Goal: Entertainment & Leisure: Consume media (video, audio)

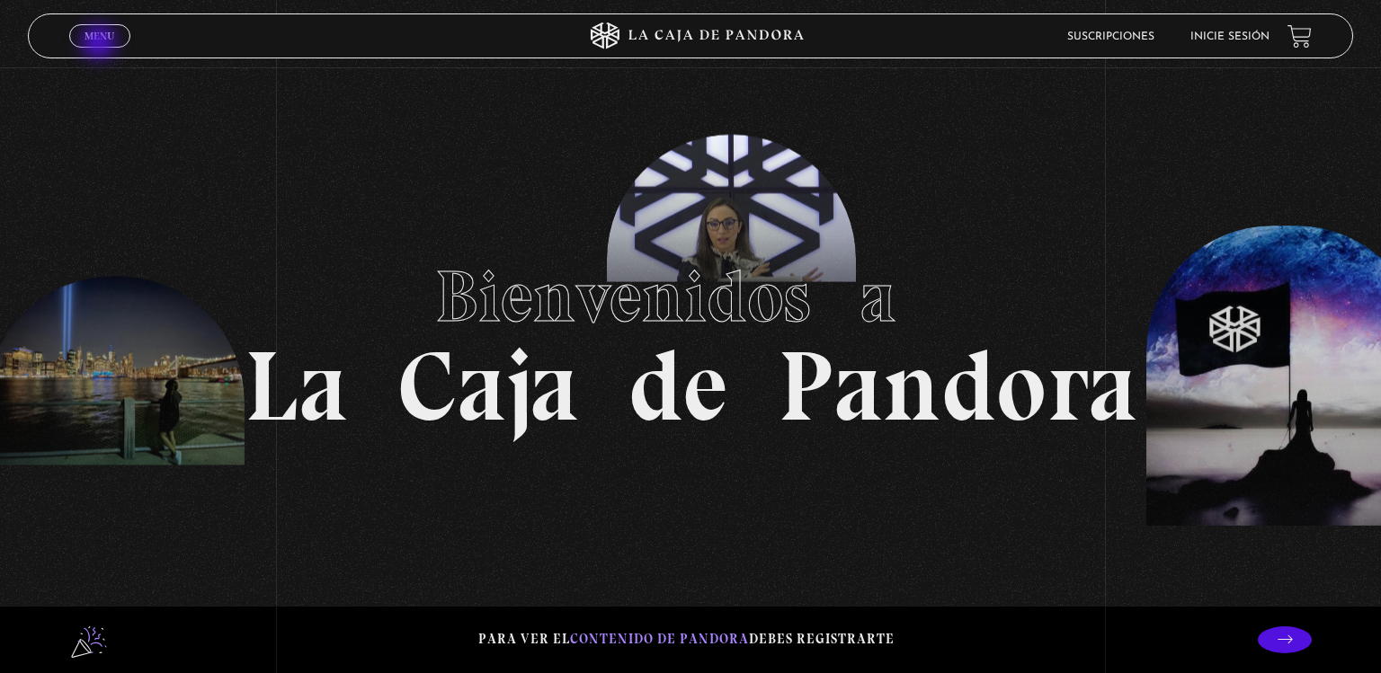
click at [101, 46] on span "Cerrar" at bounding box center [100, 52] width 42 height 13
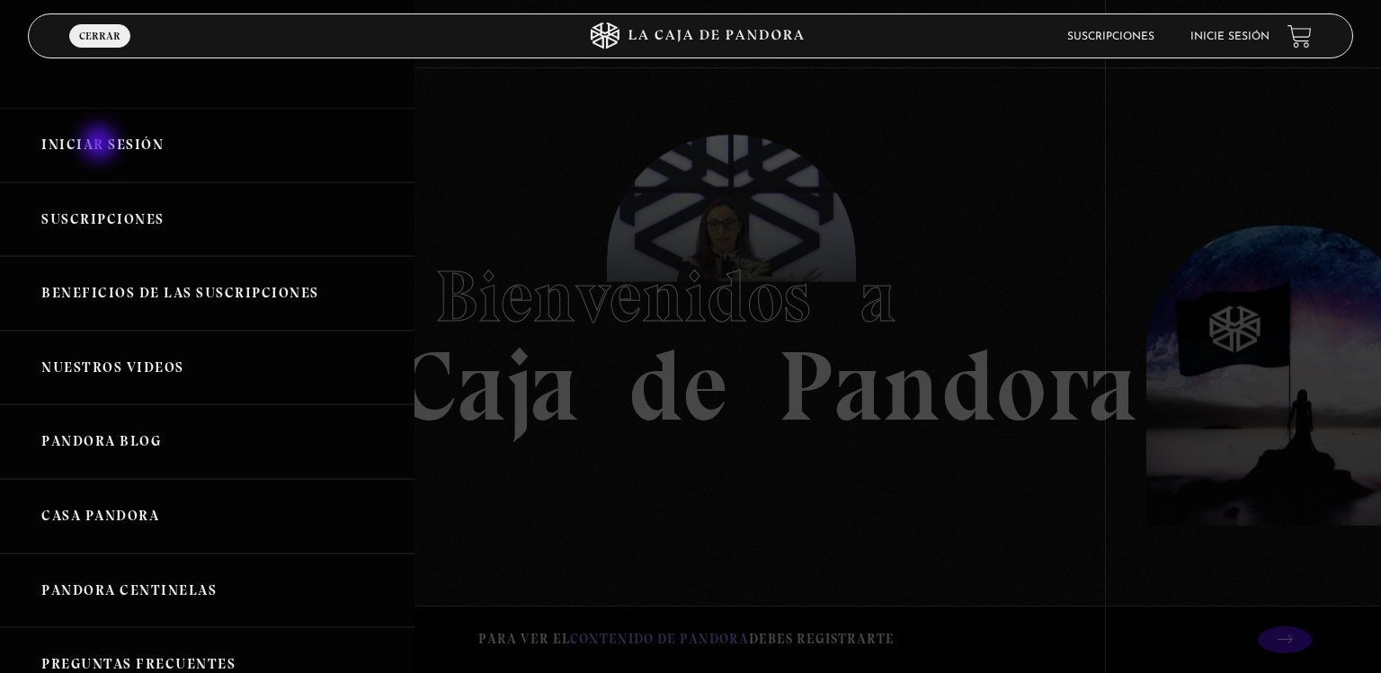
click at [101, 145] on link "Iniciar Sesión" at bounding box center [207, 145] width 414 height 75
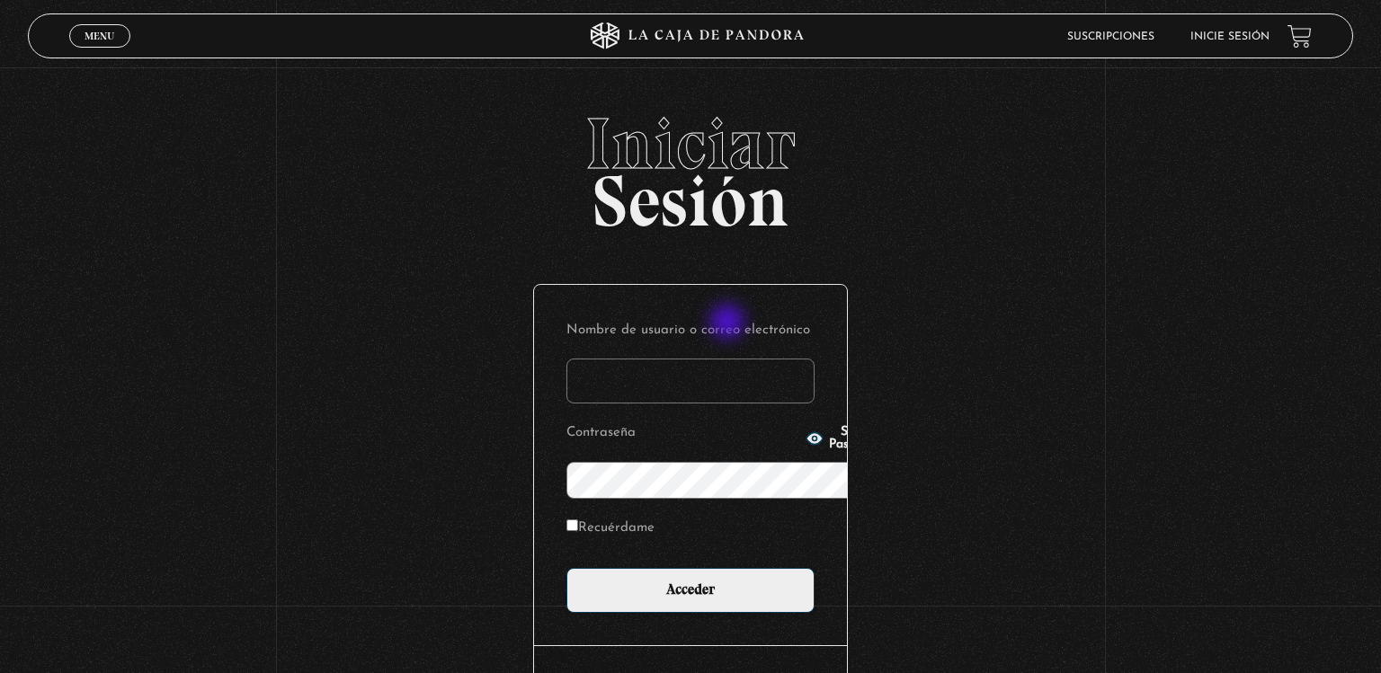
click at [729, 359] on input "Nombre de usuario o correo electrónico" at bounding box center [690, 381] width 248 height 45
type input "mfernanda03.05@gmail.com"
click at [566, 568] on input "Acceder" at bounding box center [690, 590] width 248 height 45
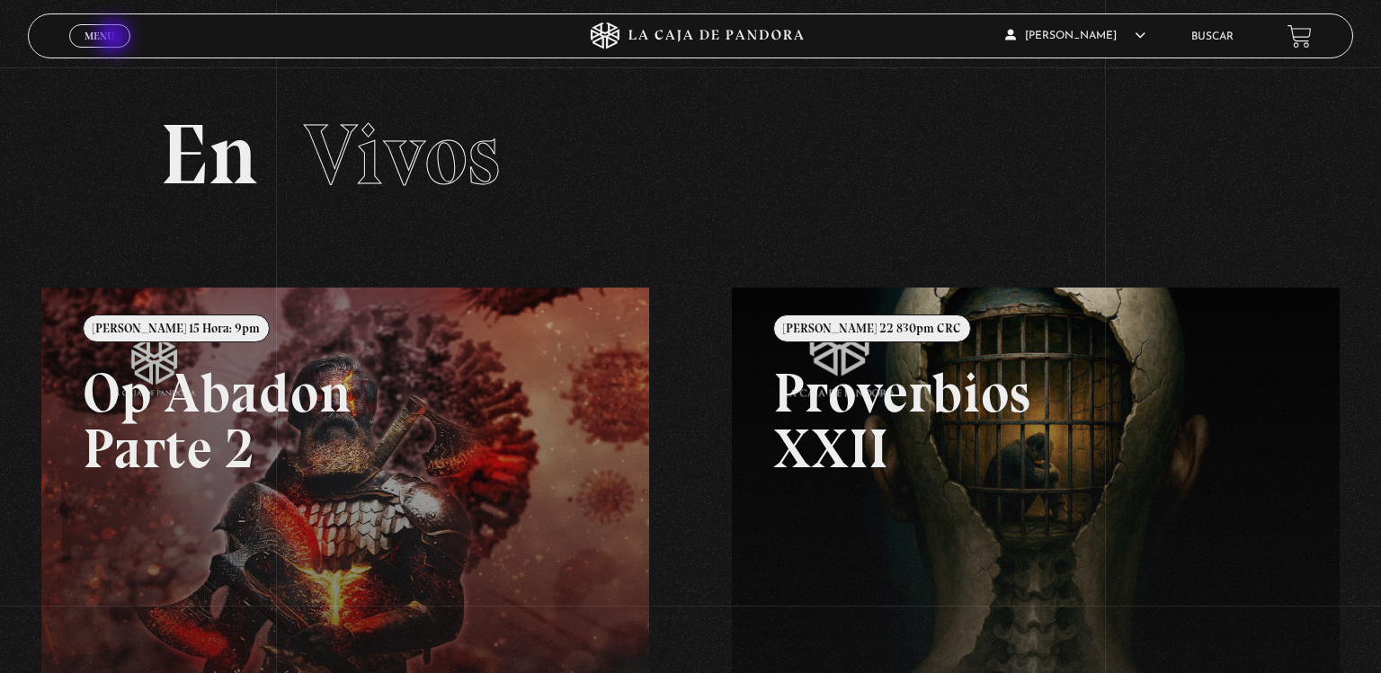
click at [114, 39] on span "Menu" at bounding box center [100, 36] width 30 height 11
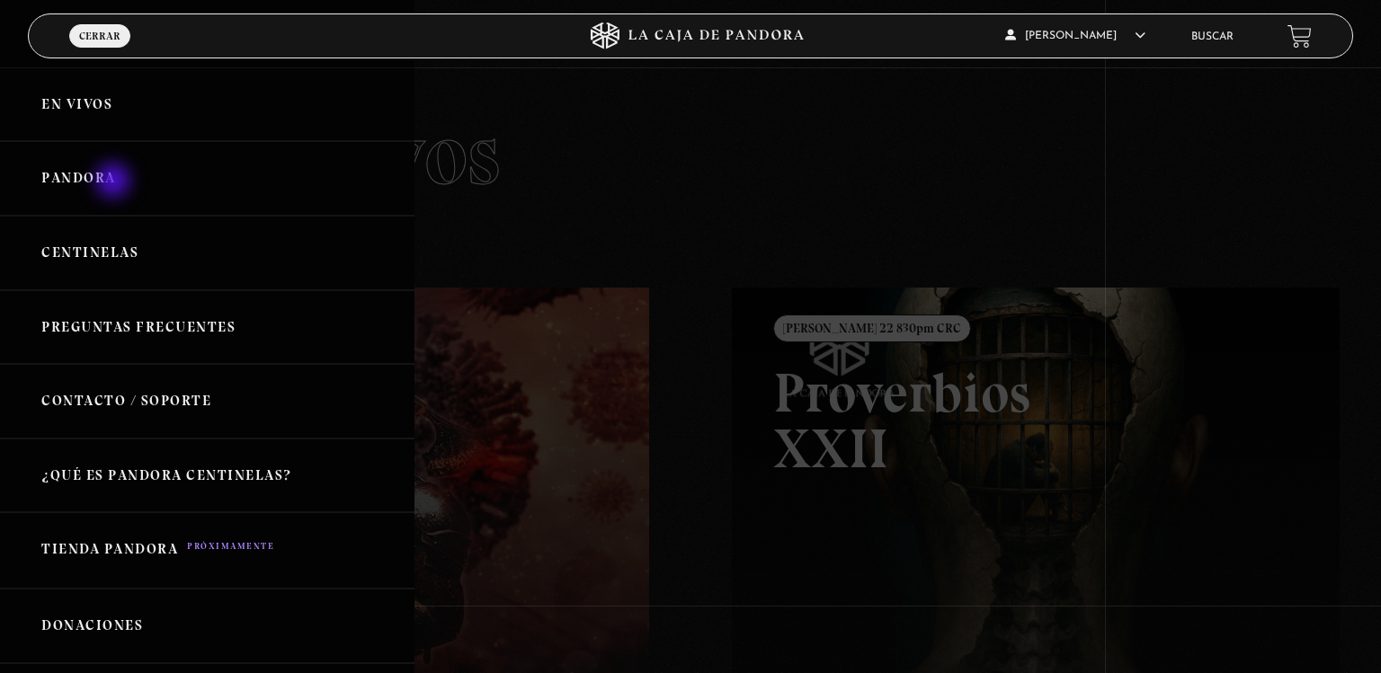
click at [115, 183] on link "Pandora" at bounding box center [207, 178] width 414 height 75
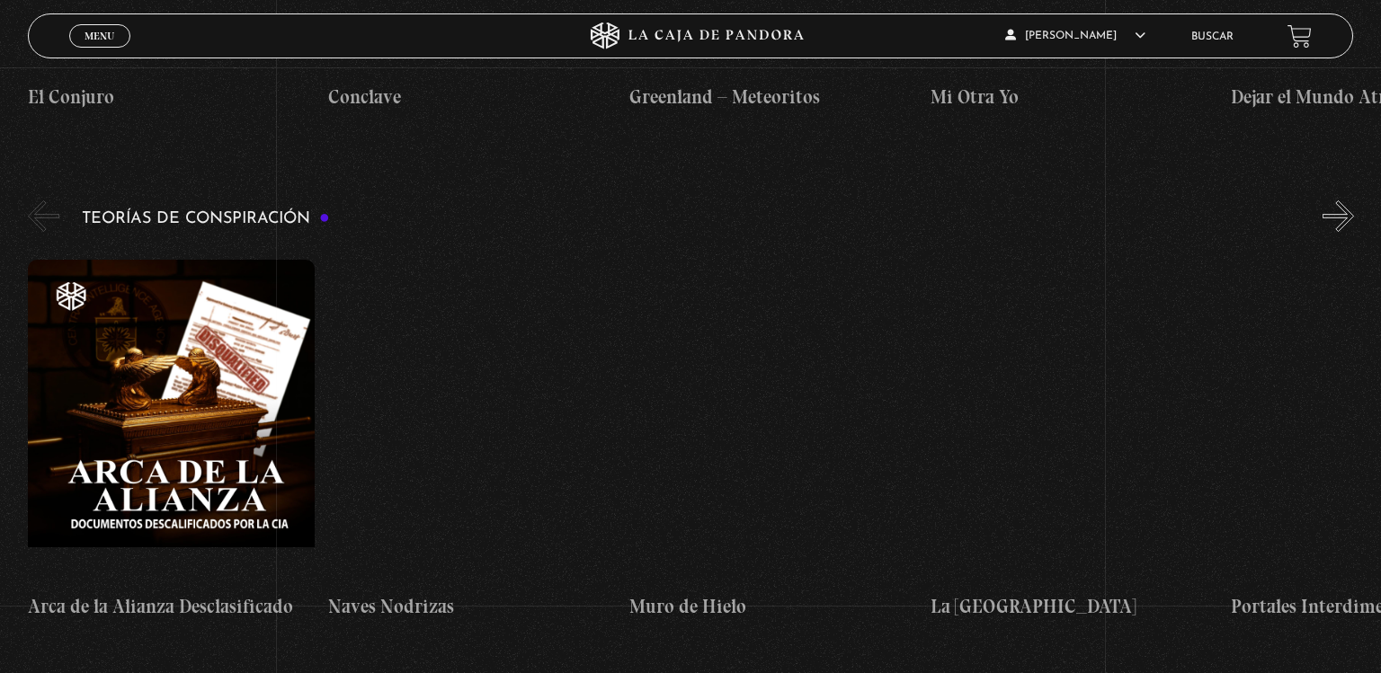
scroll to position [3779, 0]
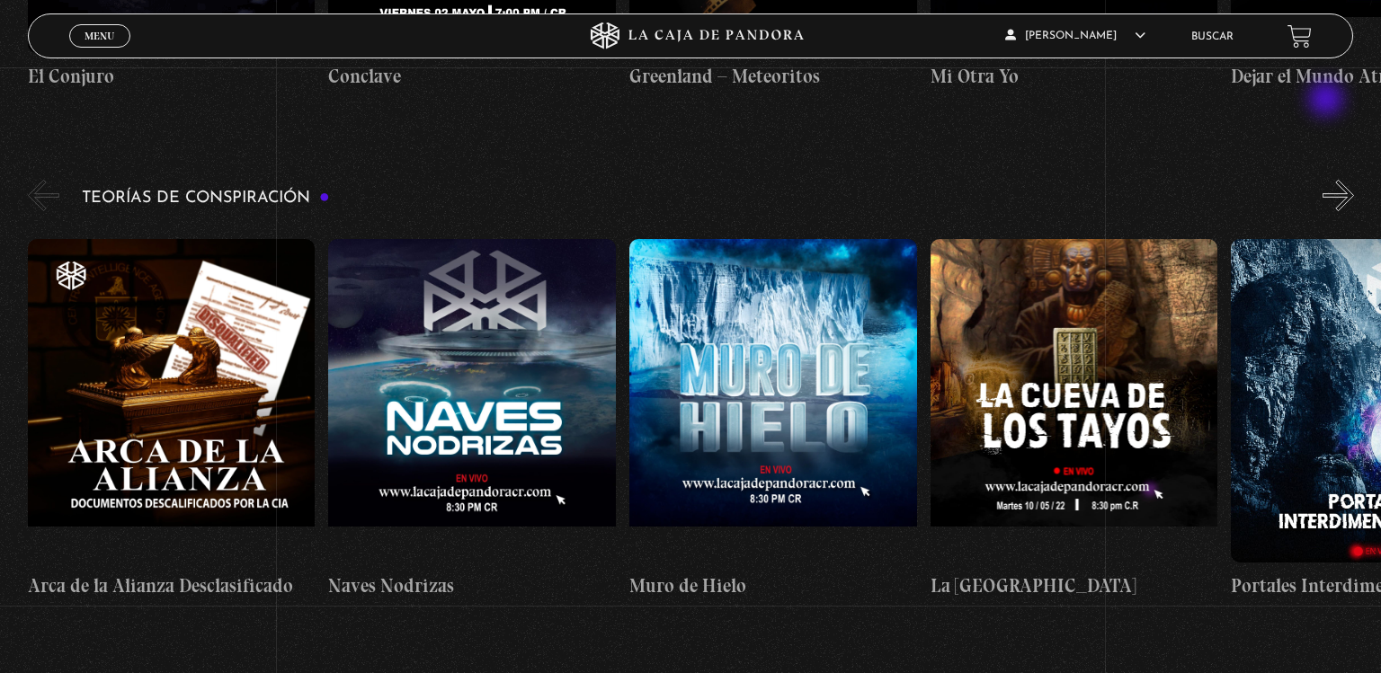
click at [1328, 180] on button "»" at bounding box center [1337, 195] width 31 height 31
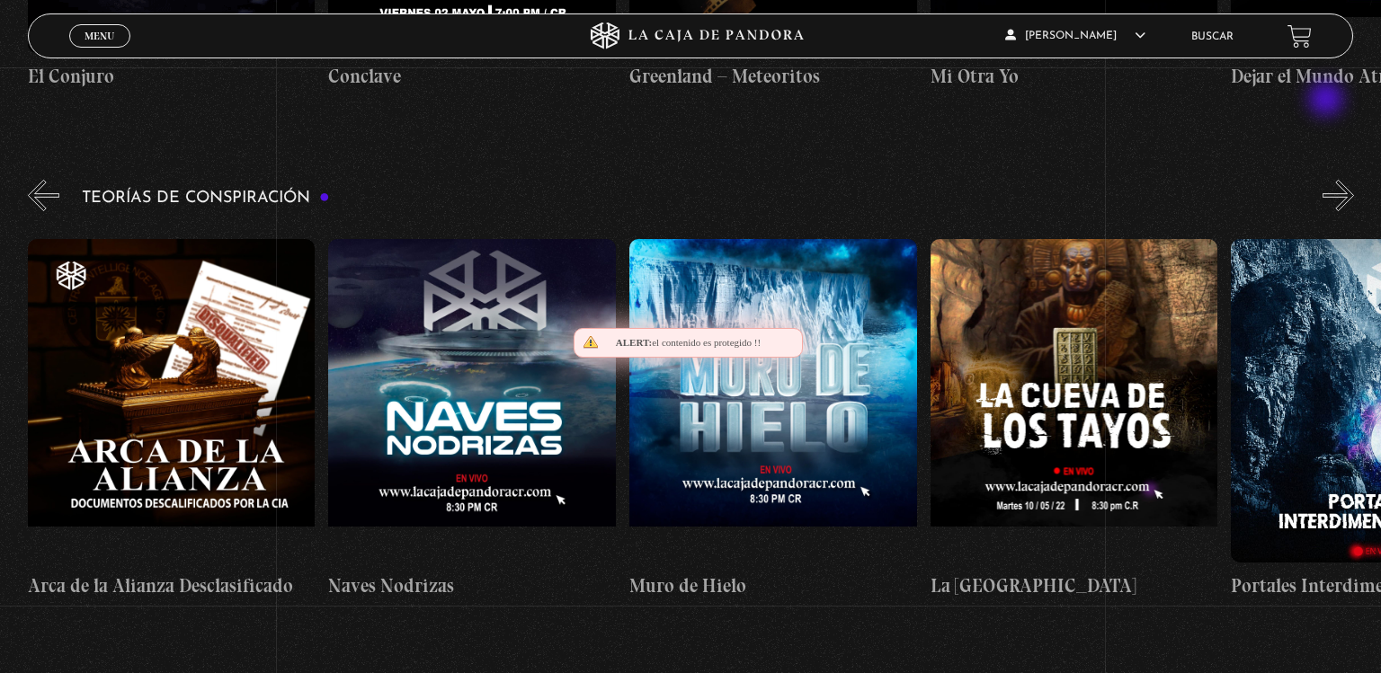
click at [1328, 180] on button "»" at bounding box center [1337, 195] width 31 height 31
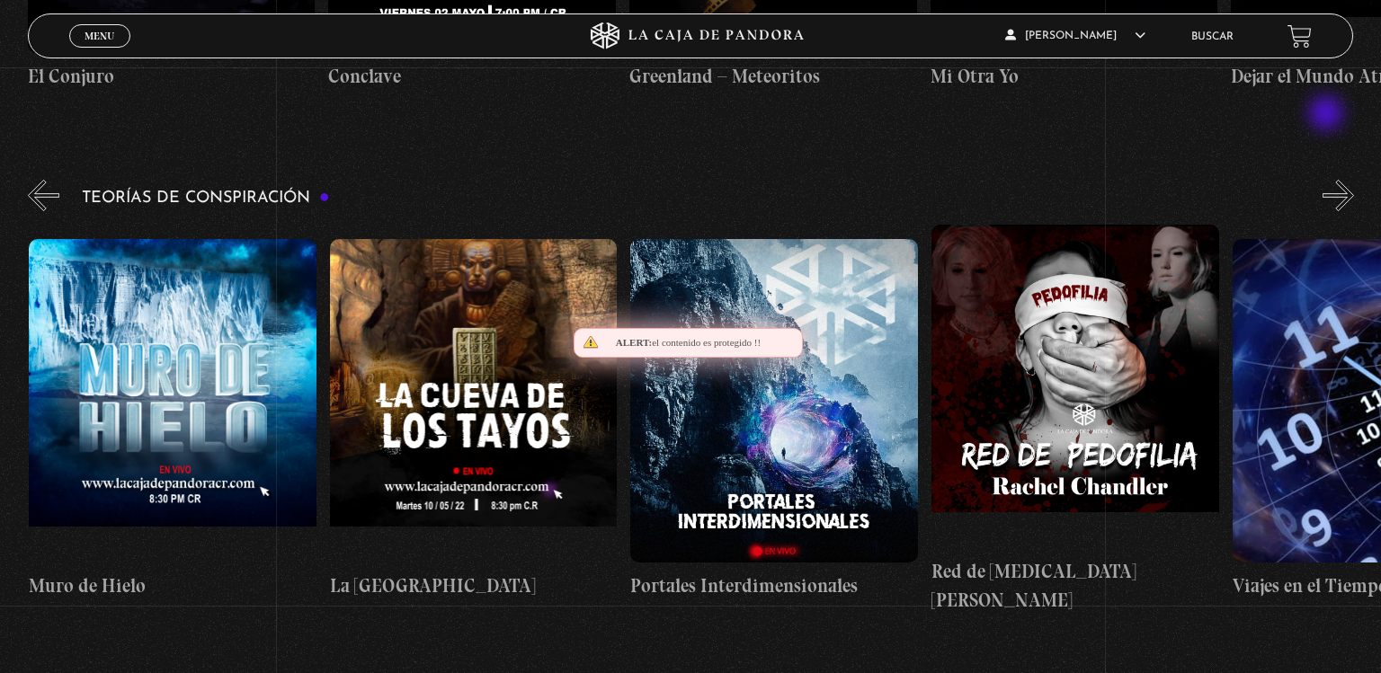
scroll to position [0, 601]
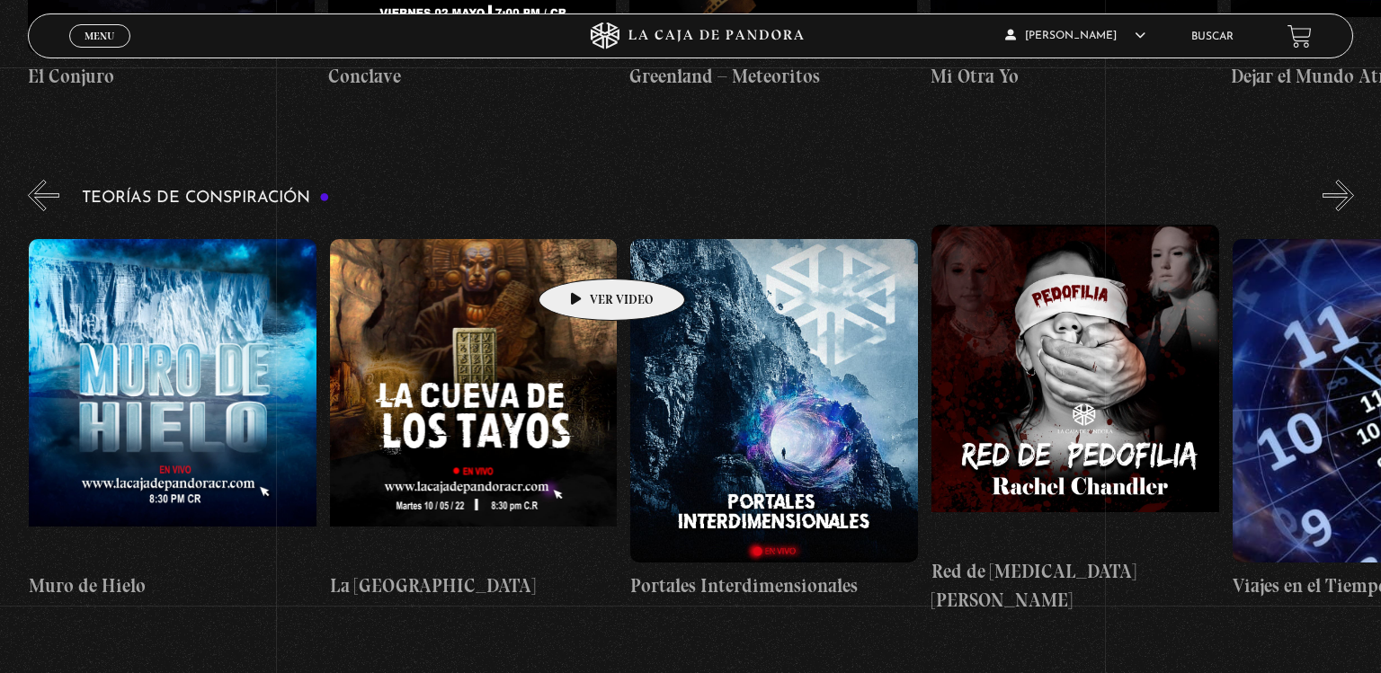
click at [583, 252] on figure at bounding box center [474, 401] width 288 height 324
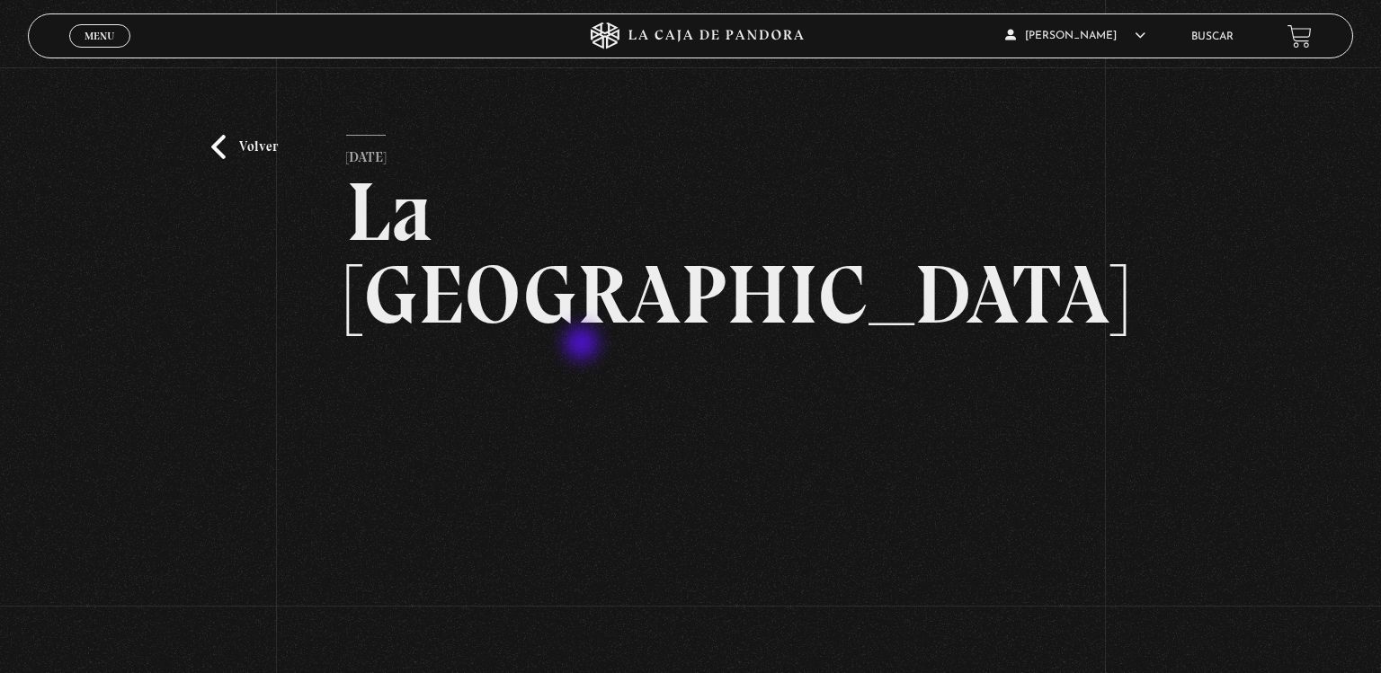
scroll to position [54, 0]
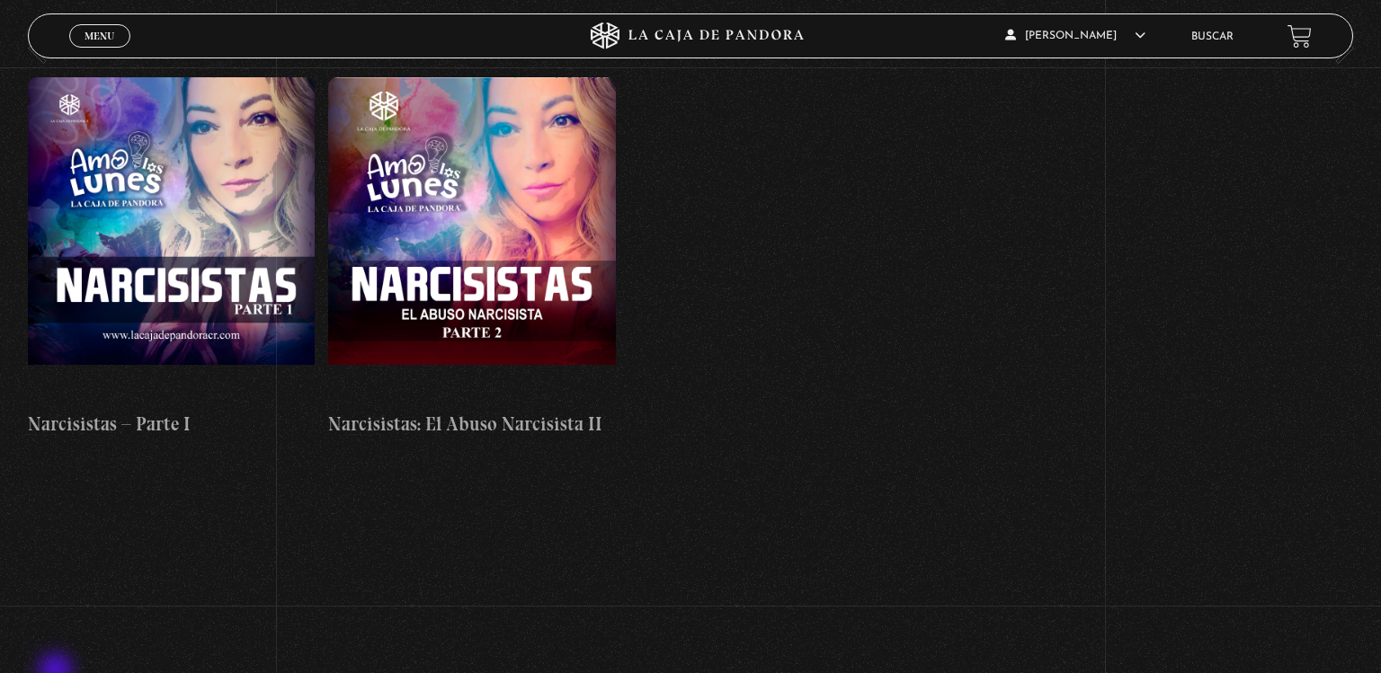
scroll to position [7995, 0]
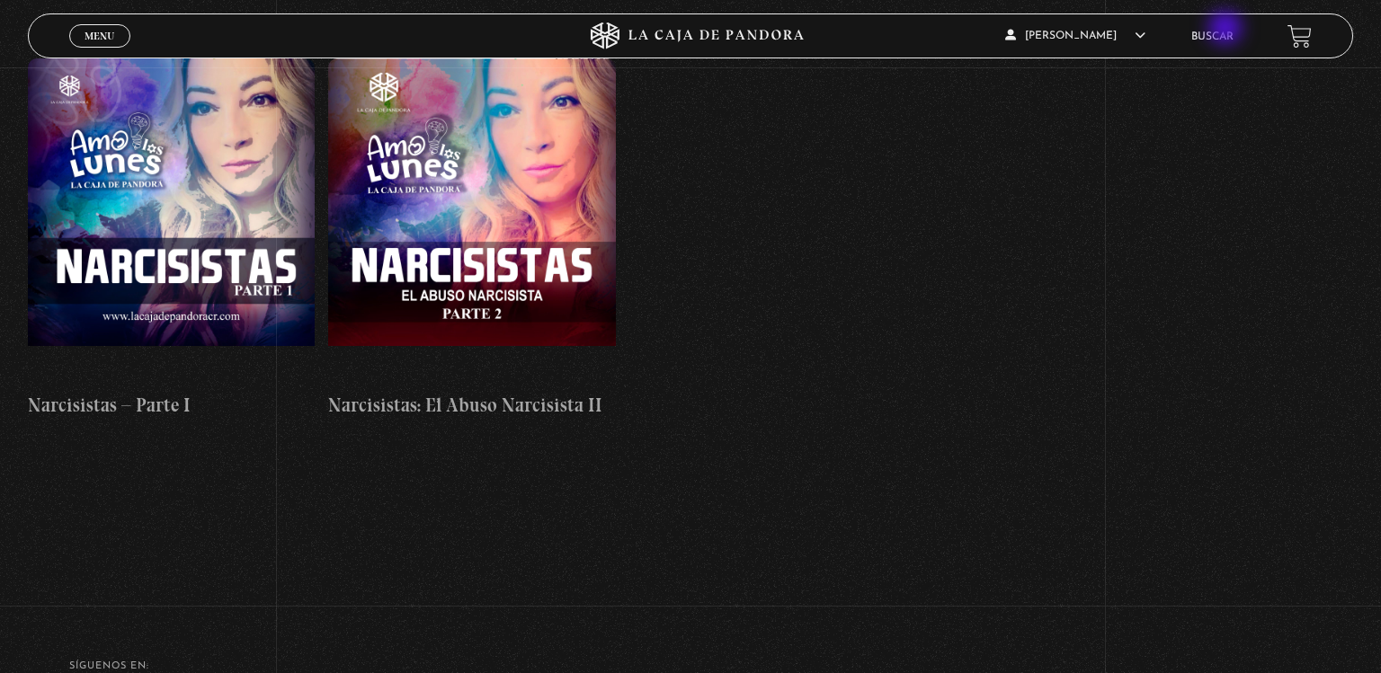
click at [1227, 30] on li "Buscar" at bounding box center [1212, 36] width 42 height 28
click at [1213, 30] on li "Buscar" at bounding box center [1212, 36] width 42 height 28
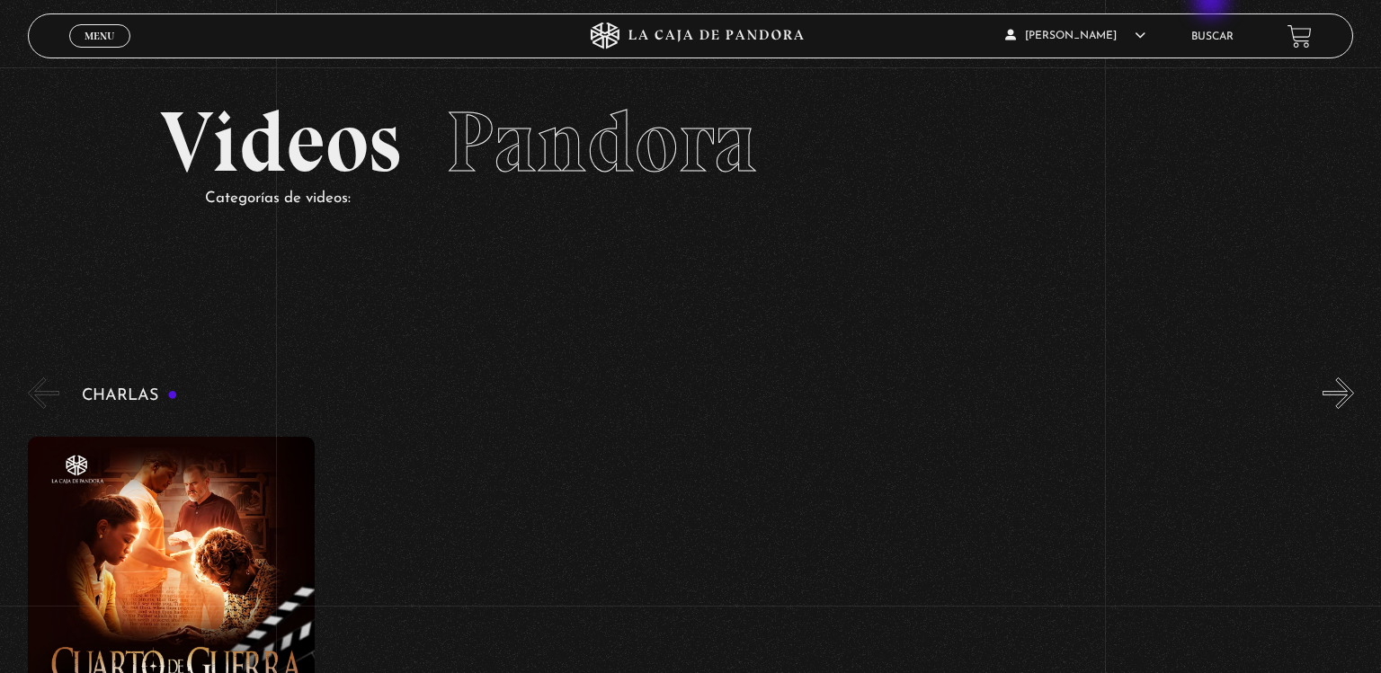
scroll to position [0, 0]
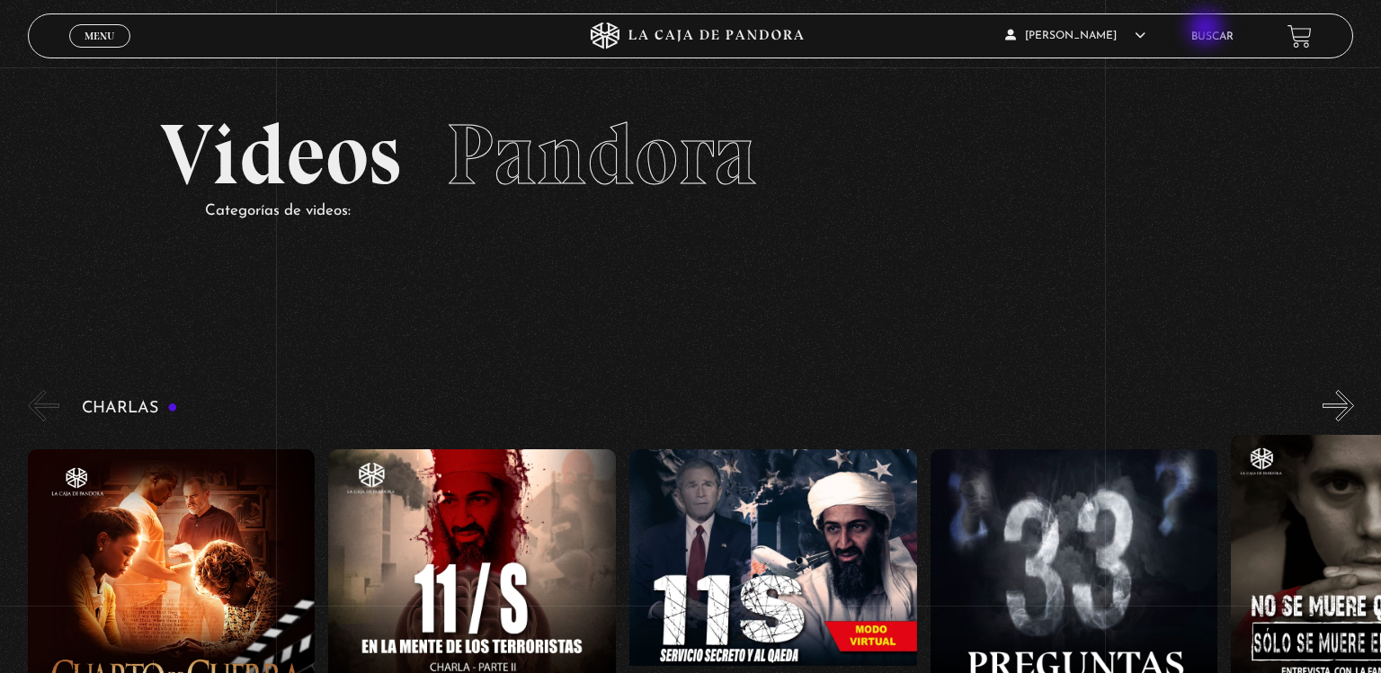
click at [1207, 30] on li "Buscar" at bounding box center [1212, 36] width 42 height 28
click at [1207, 44] on li "Buscar" at bounding box center [1212, 36] width 42 height 28
click at [88, 44] on link "Menu Cerrar" at bounding box center [99, 35] width 61 height 23
click at [1213, 30] on li "Buscar" at bounding box center [1212, 36] width 42 height 28
click at [85, 31] on span "Menu" at bounding box center [100, 36] width 30 height 11
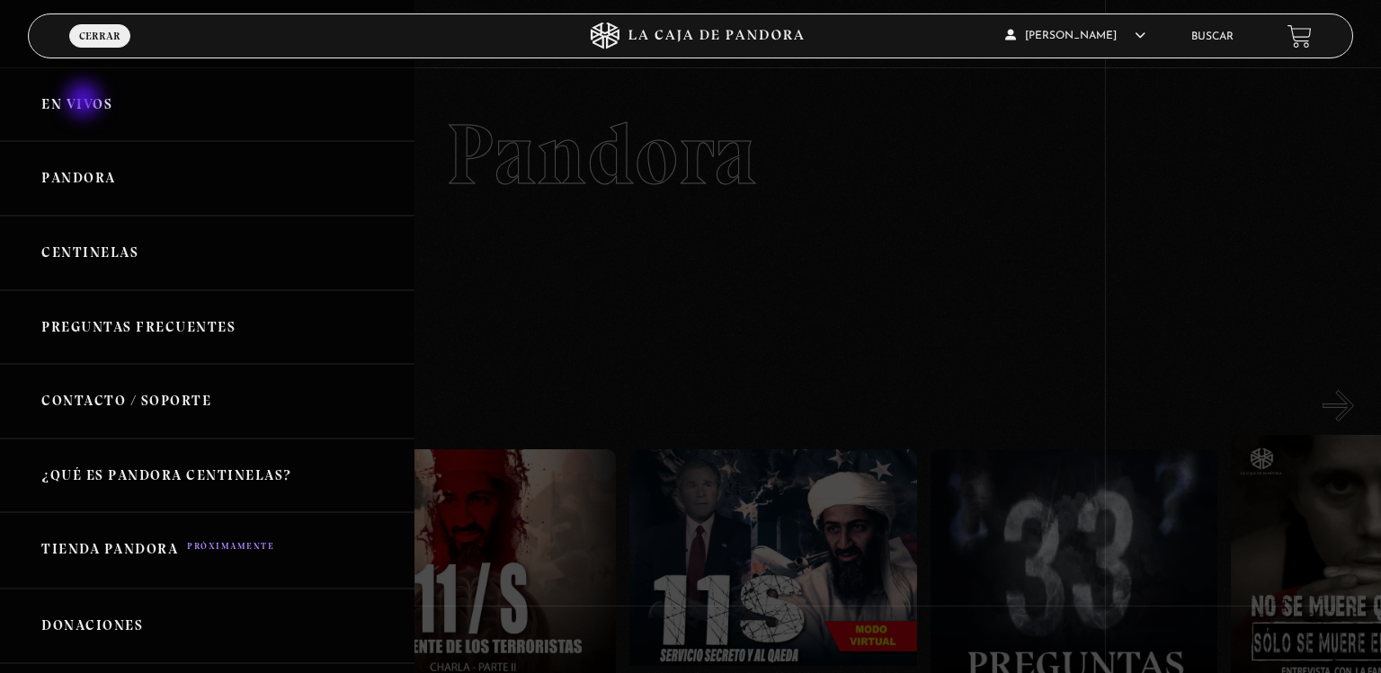
click at [85, 102] on link "En vivos" at bounding box center [207, 104] width 414 height 75
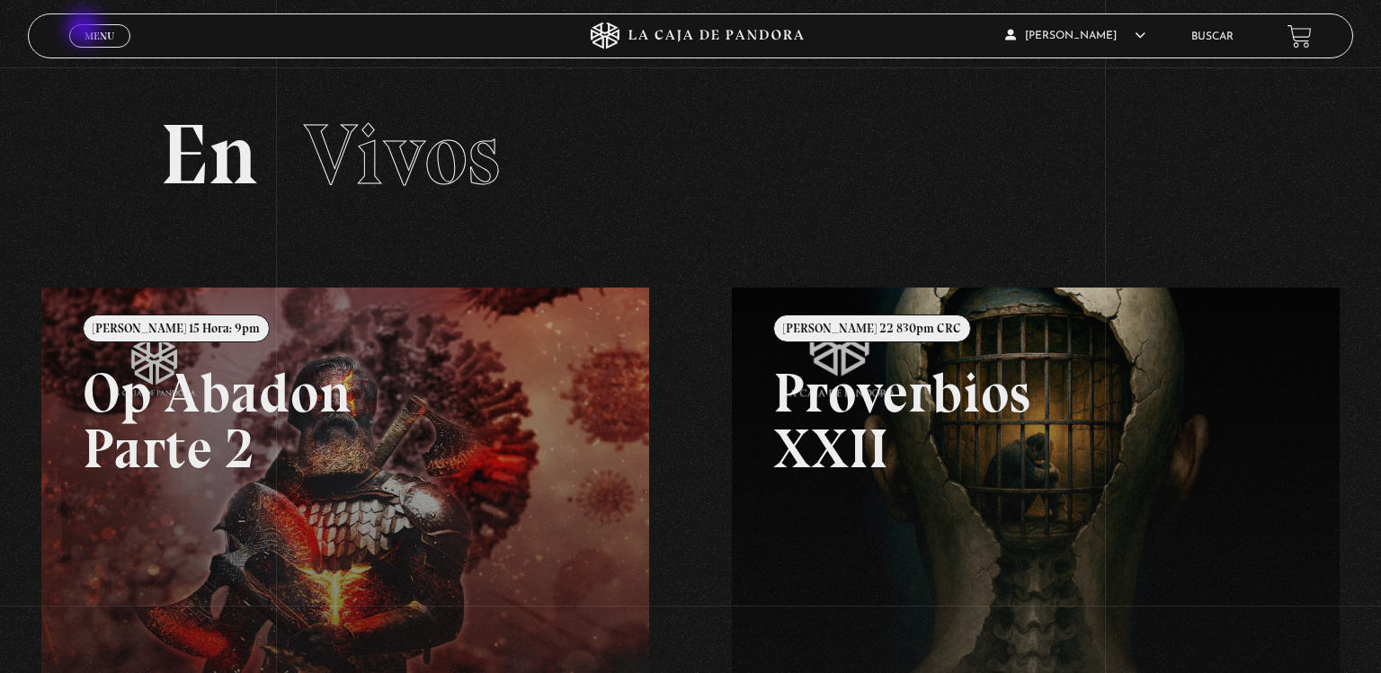
click at [85, 31] on span "Menu" at bounding box center [100, 36] width 30 height 11
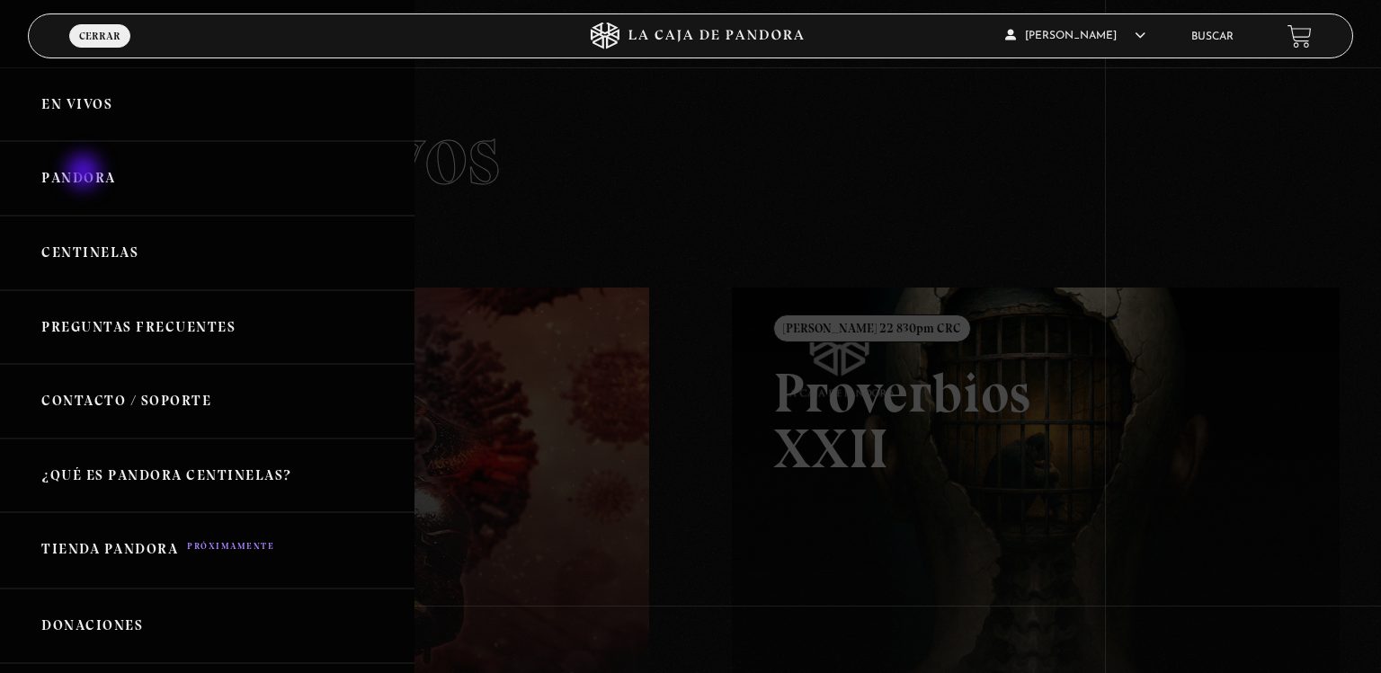
click at [85, 174] on link "Pandora" at bounding box center [207, 178] width 414 height 75
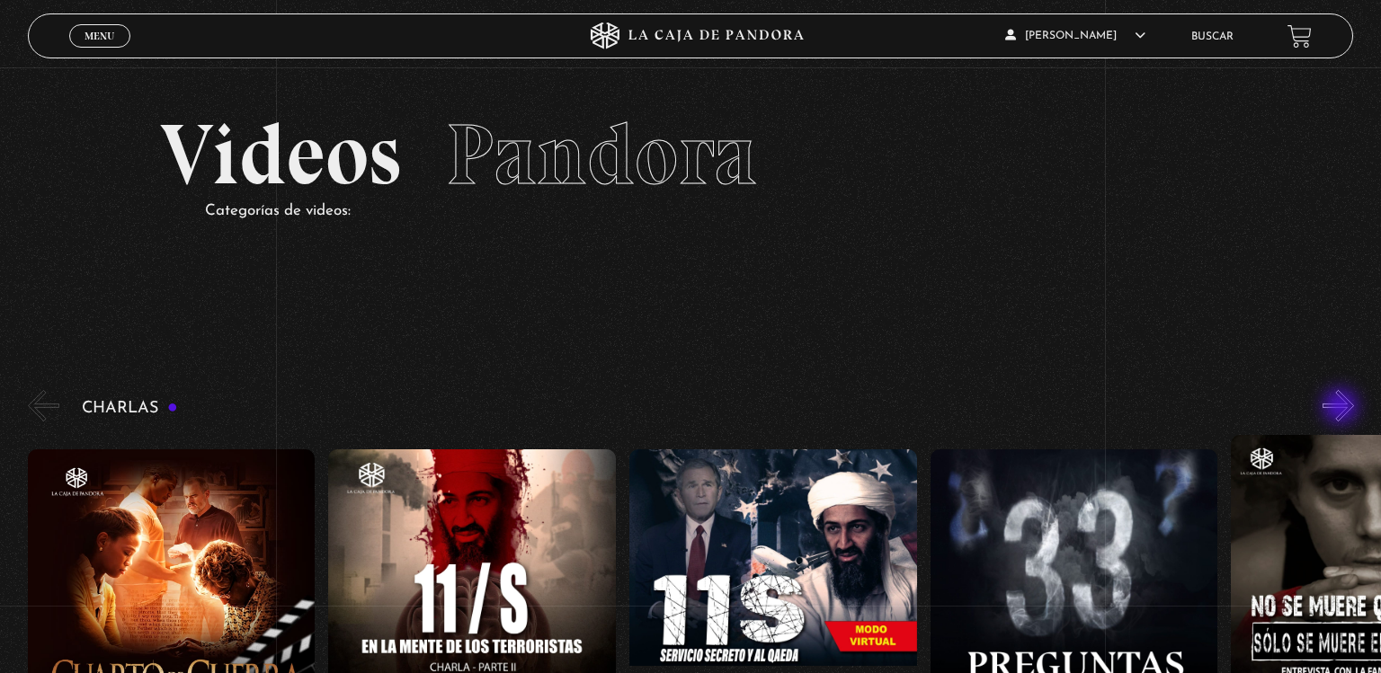
click at [1342, 408] on button "»" at bounding box center [1337, 405] width 31 height 31
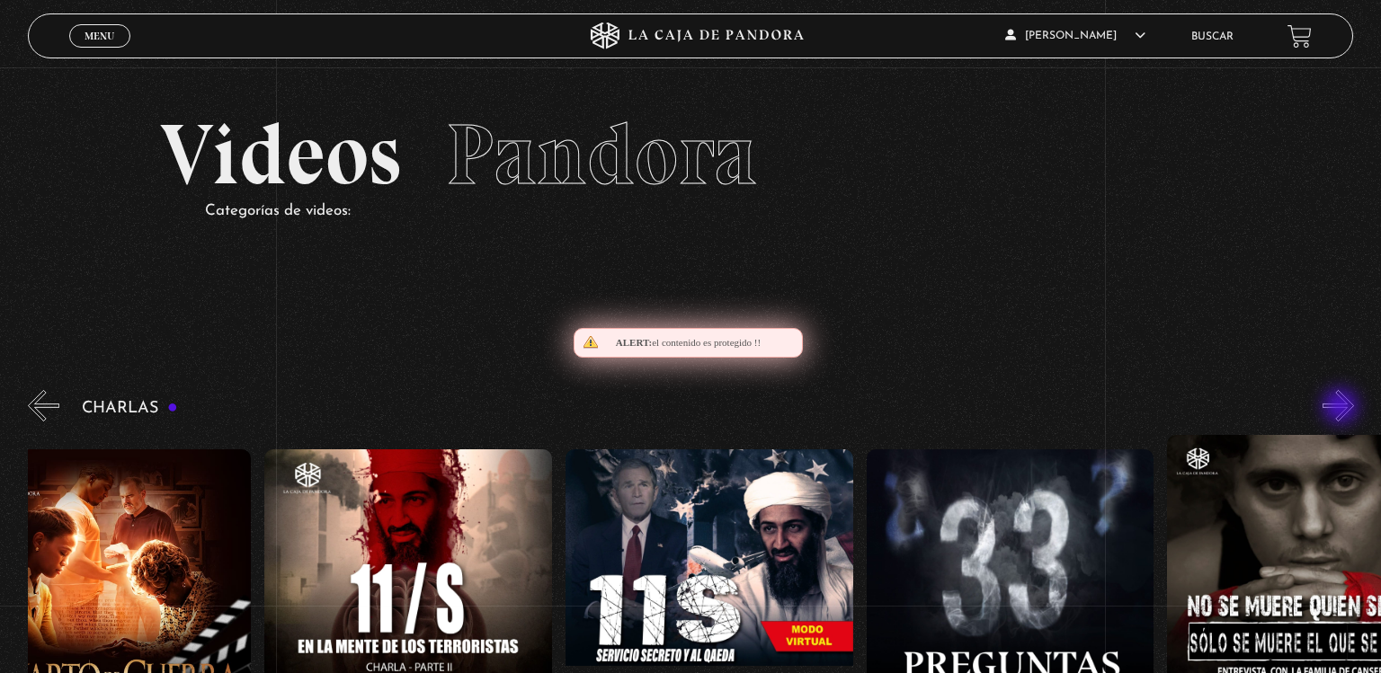
click at [1342, 408] on button "»" at bounding box center [1337, 405] width 31 height 31
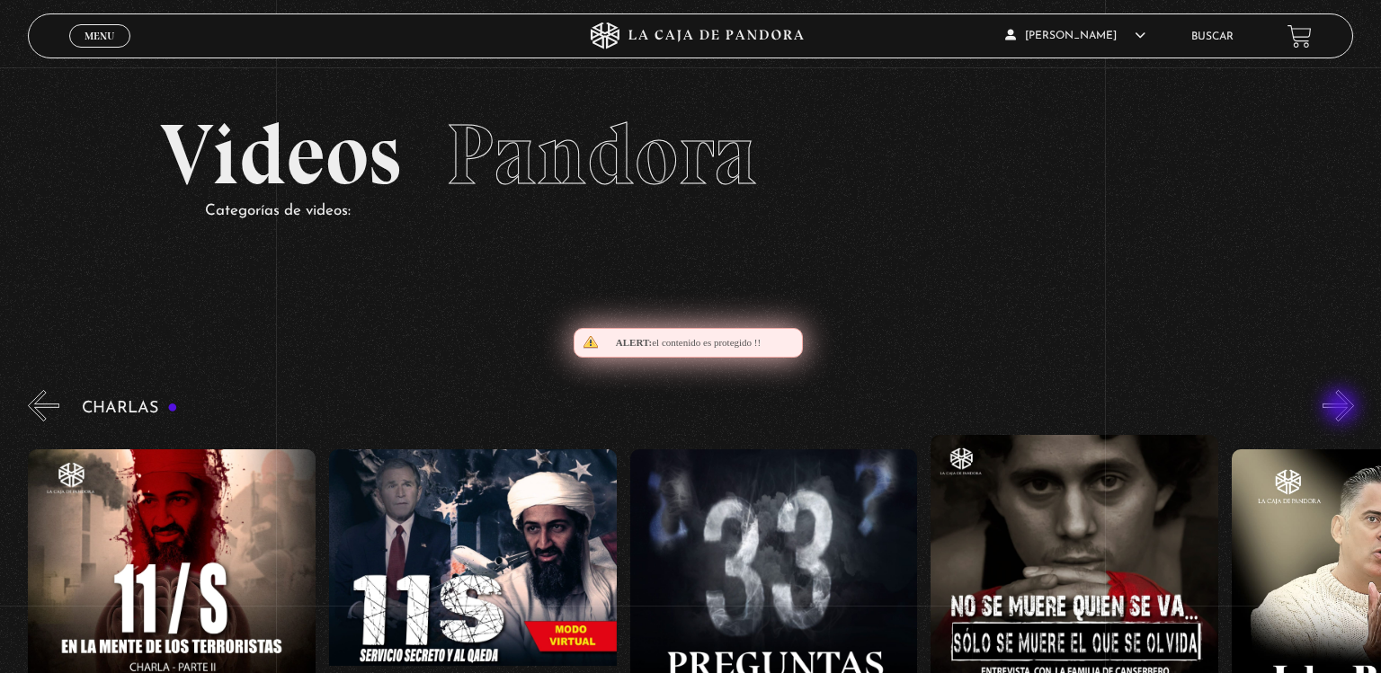
click at [1342, 408] on button "»" at bounding box center [1337, 405] width 31 height 31
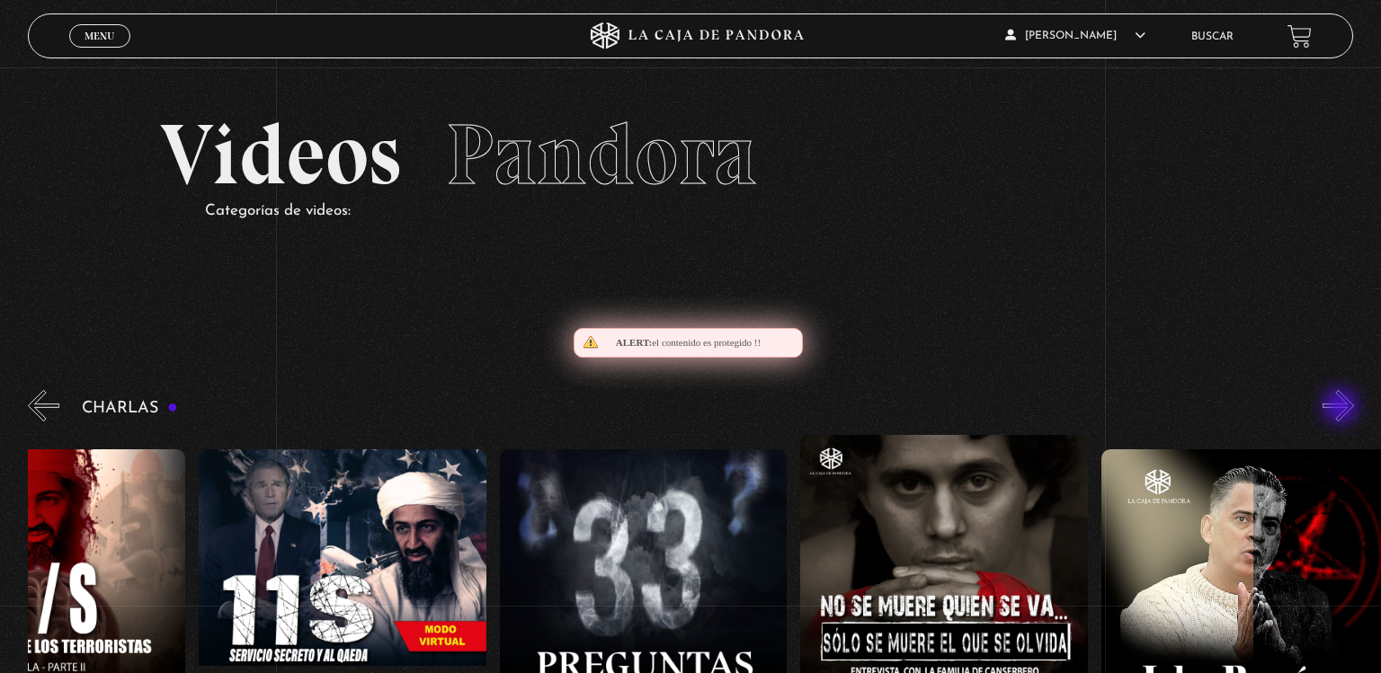
click at [1342, 408] on button "»" at bounding box center [1337, 405] width 31 height 31
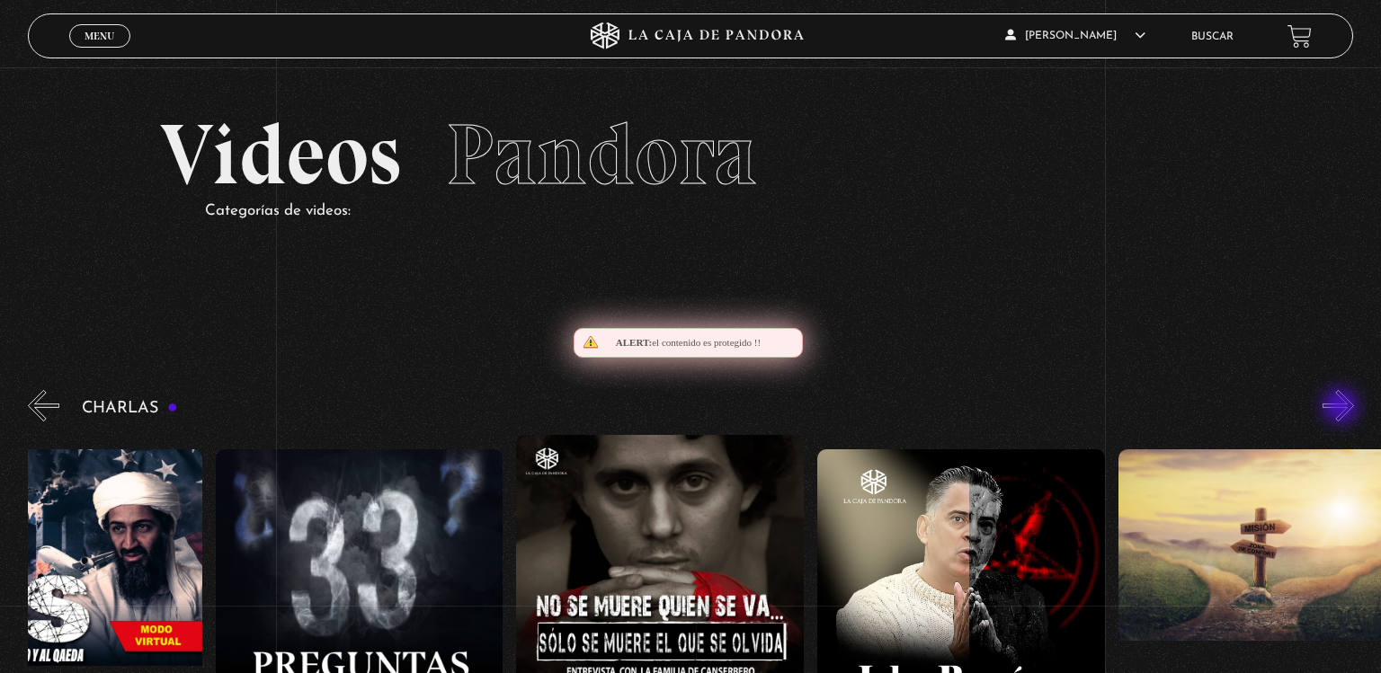
scroll to position [0, 752]
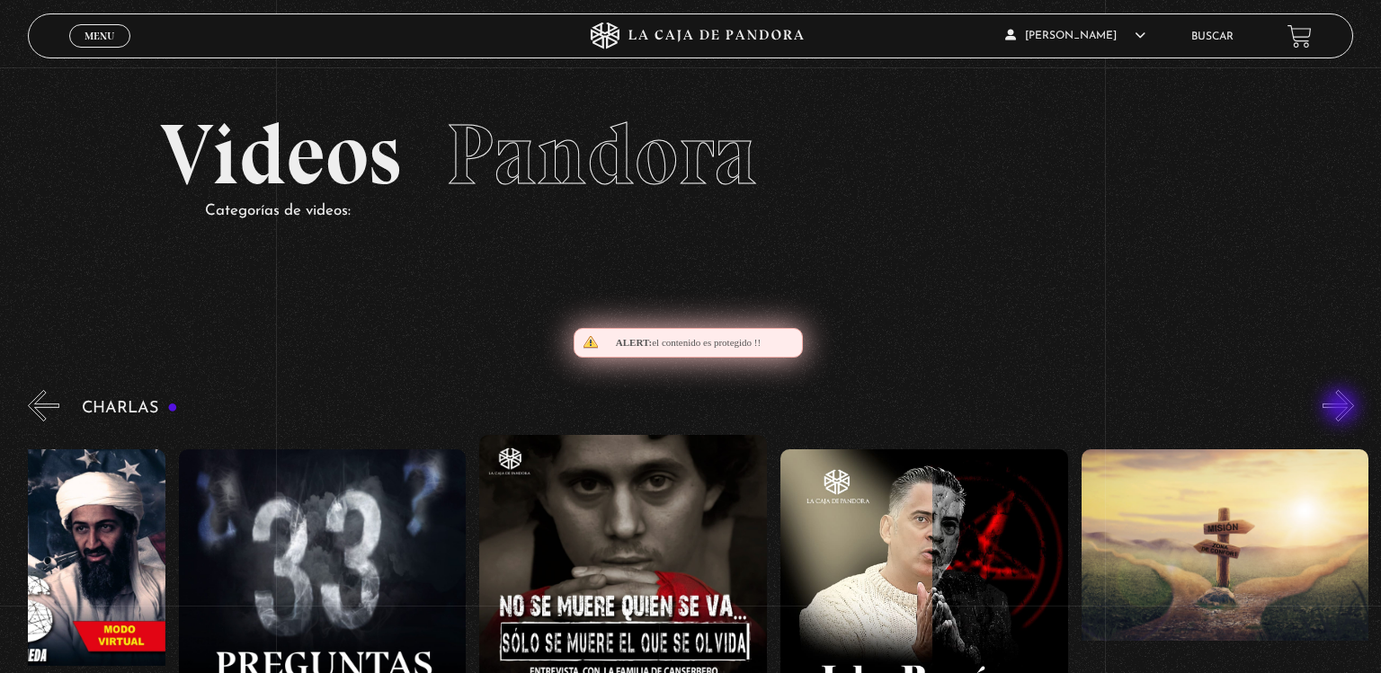
click at [1342, 408] on button "»" at bounding box center [1337, 405] width 31 height 31
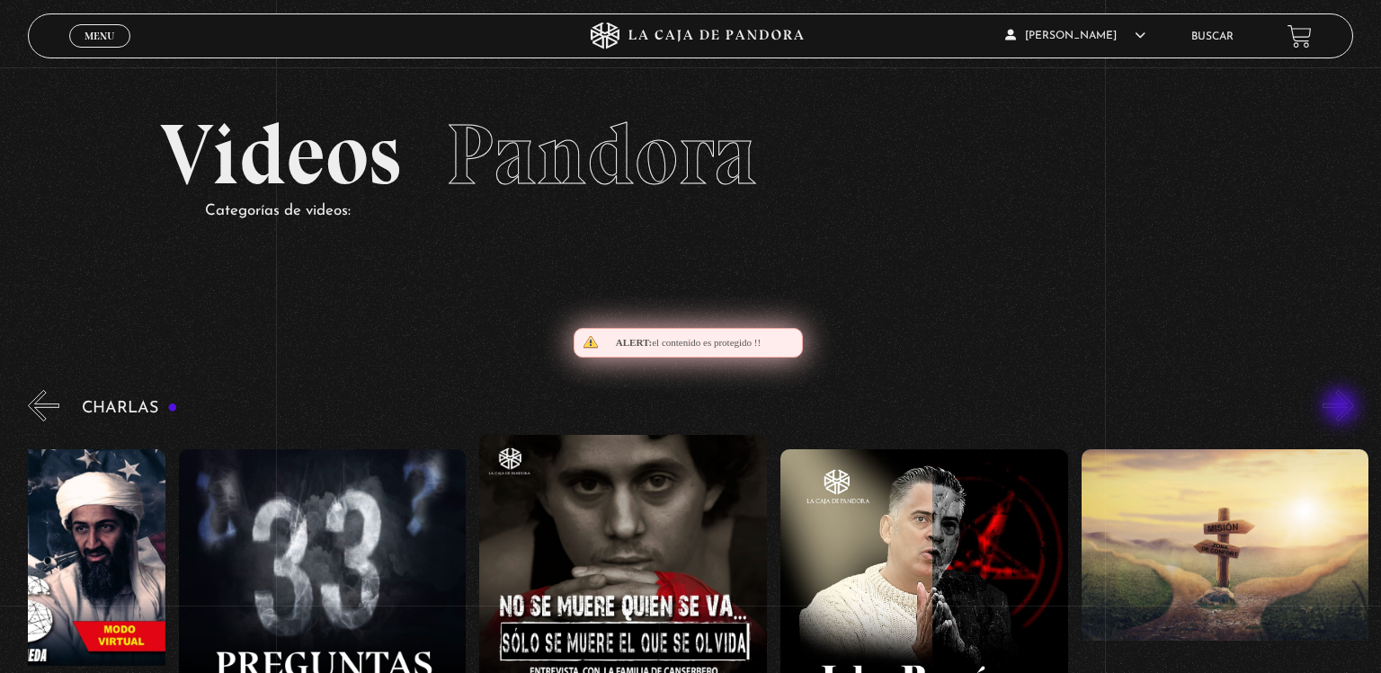
click at [1342, 408] on button "»" at bounding box center [1337, 405] width 31 height 31
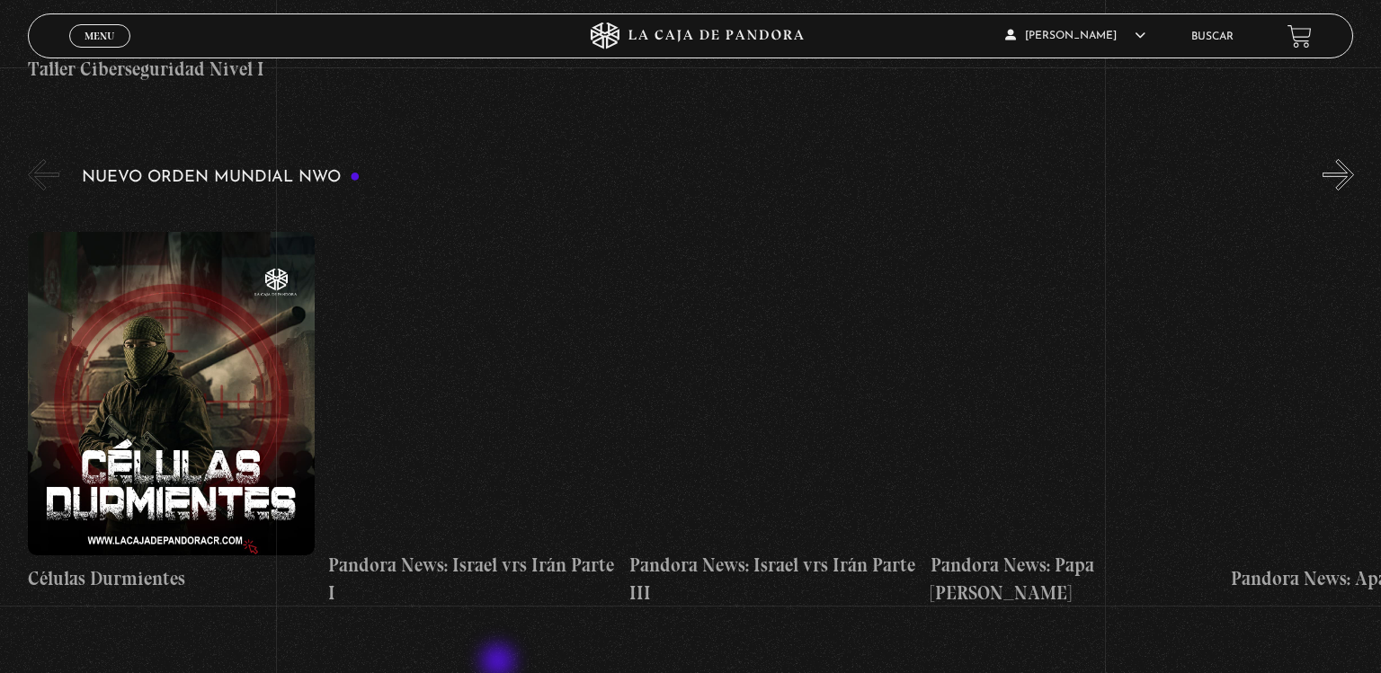
scroll to position [1226, 0]
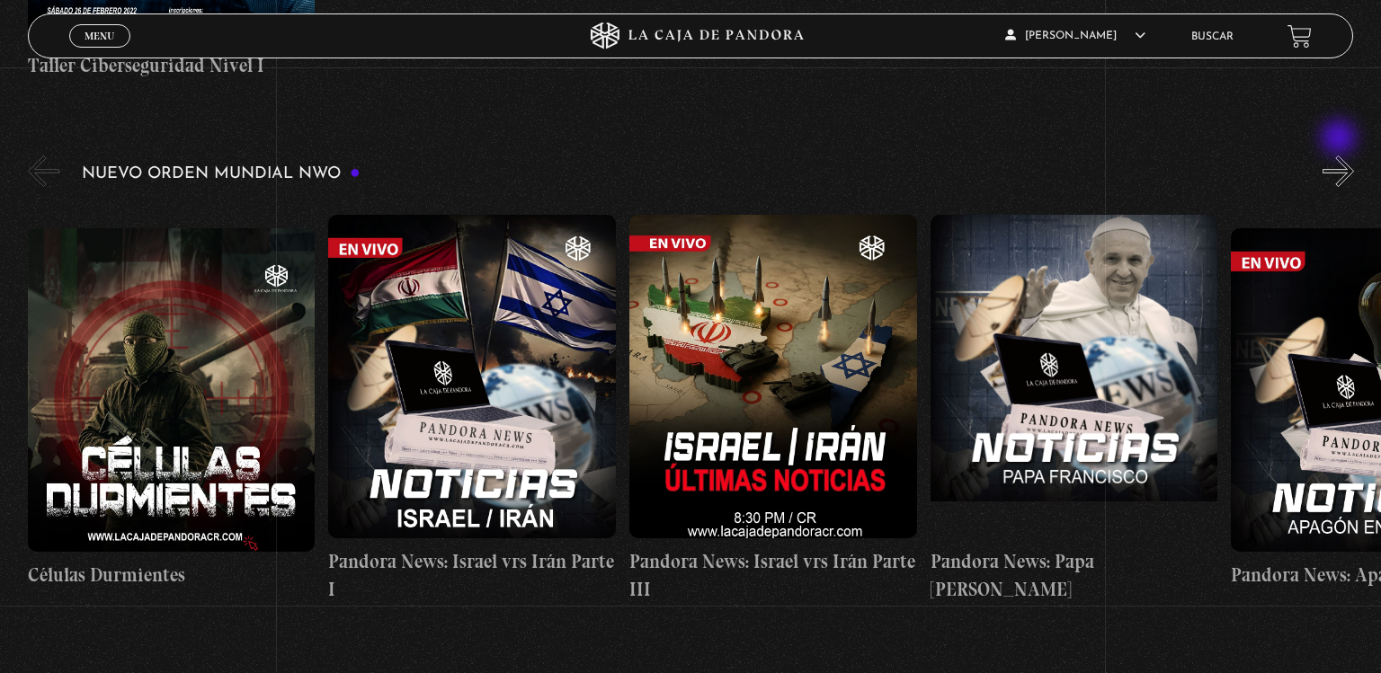
click at [1340, 156] on button "»" at bounding box center [1337, 171] width 31 height 31
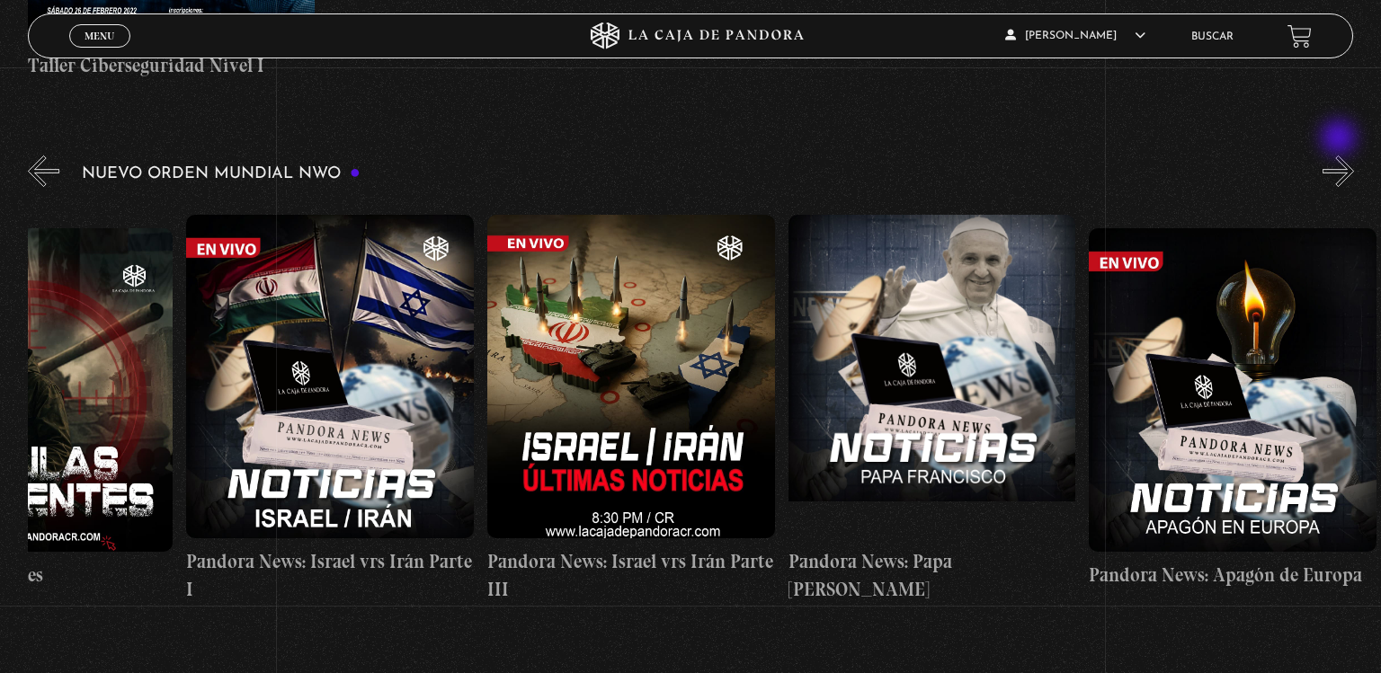
click at [1340, 156] on button "»" at bounding box center [1337, 171] width 31 height 31
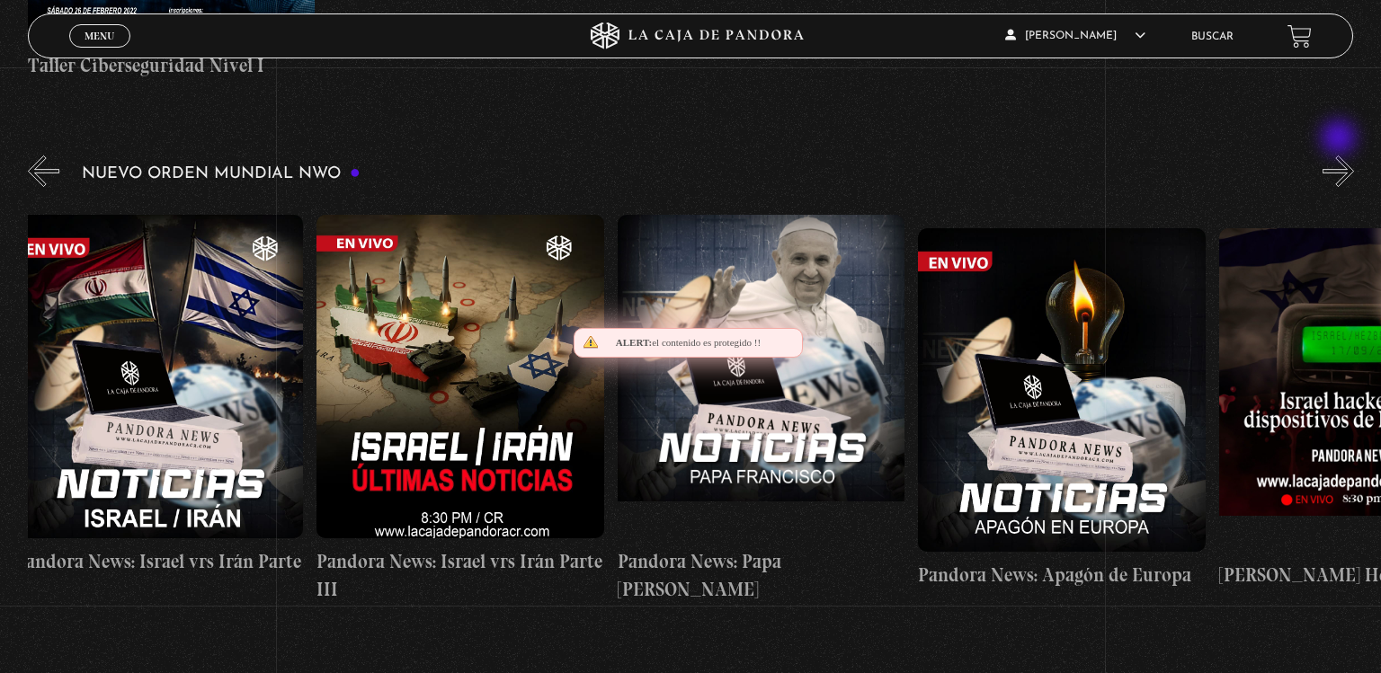
click at [1340, 156] on button "»" at bounding box center [1337, 171] width 31 height 31
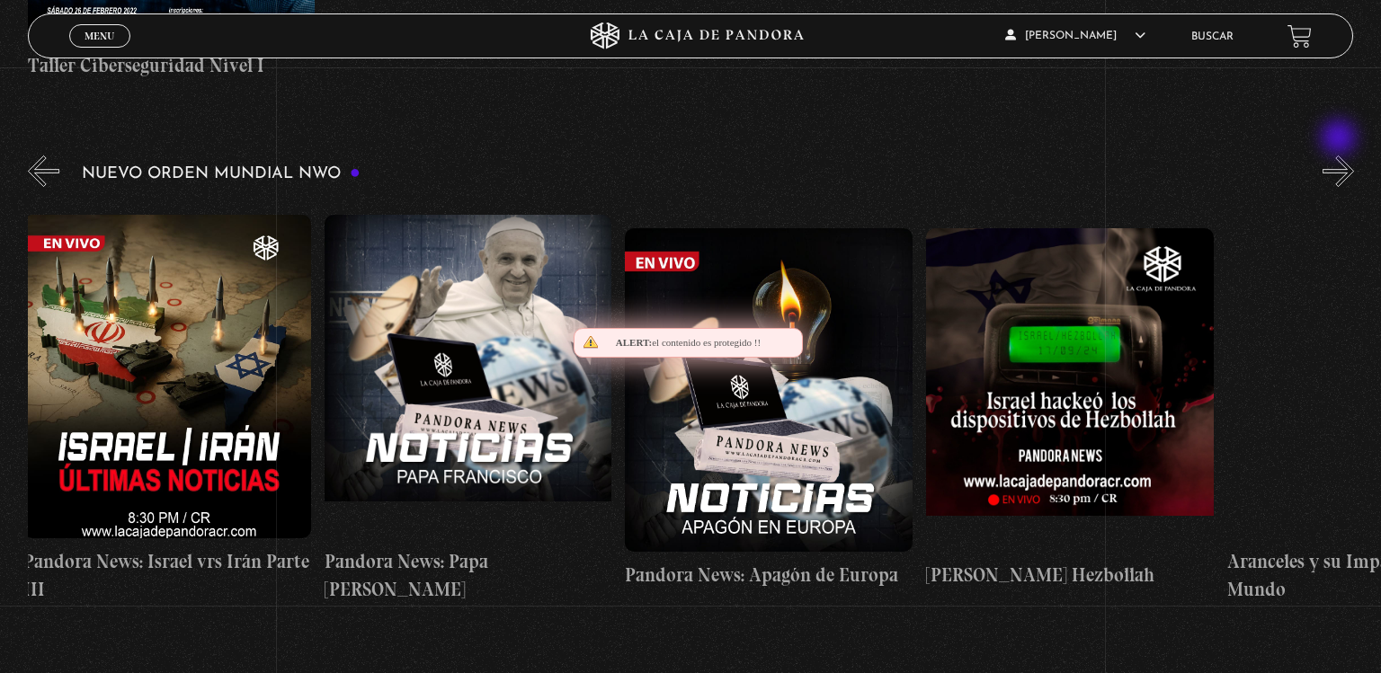
click at [1340, 156] on button "»" at bounding box center [1337, 171] width 31 height 31
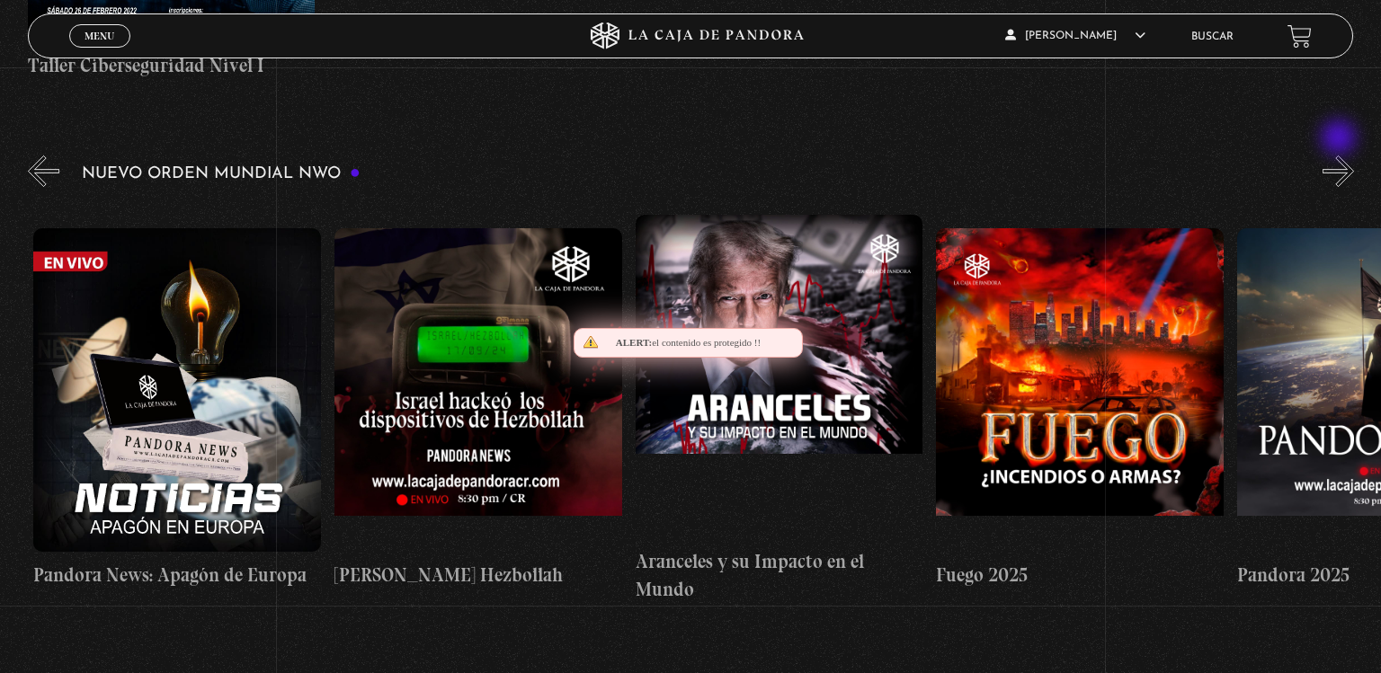
click at [1340, 156] on button "»" at bounding box center [1337, 171] width 31 height 31
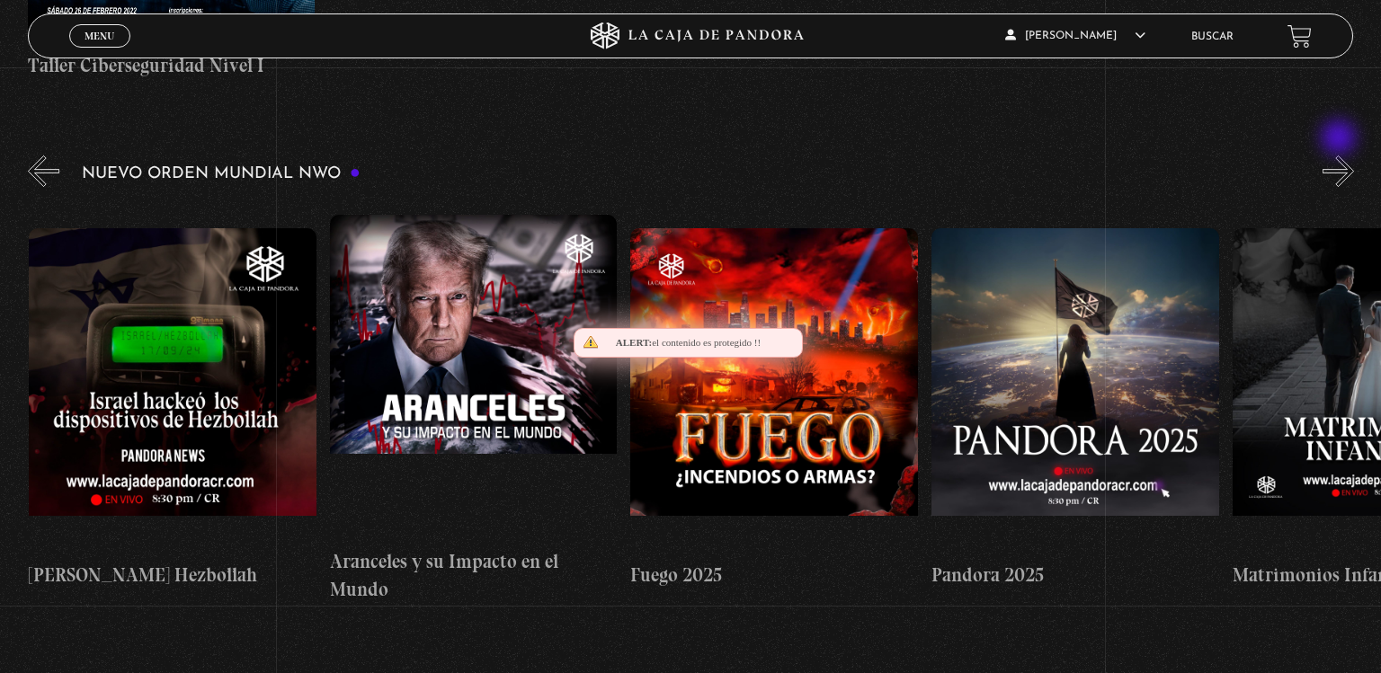
click at [1340, 156] on button "»" at bounding box center [1337, 171] width 31 height 31
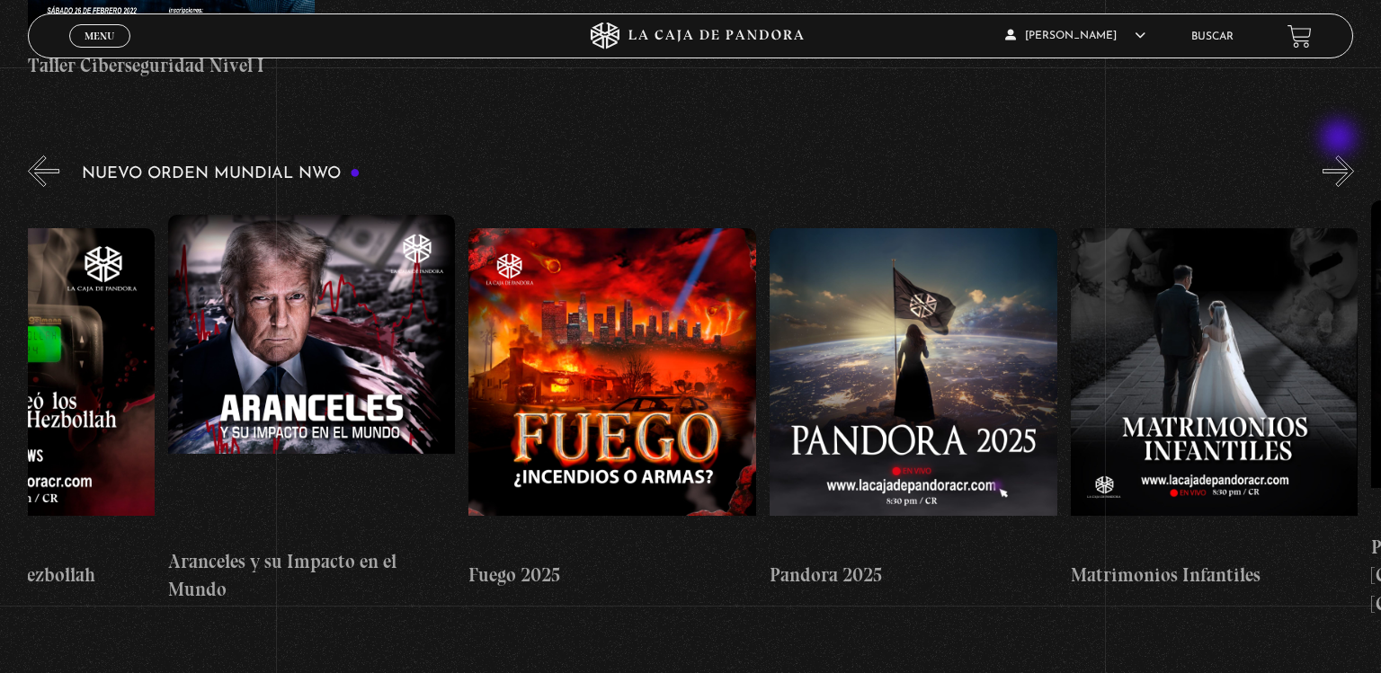
click at [1340, 156] on button "»" at bounding box center [1337, 171] width 31 height 31
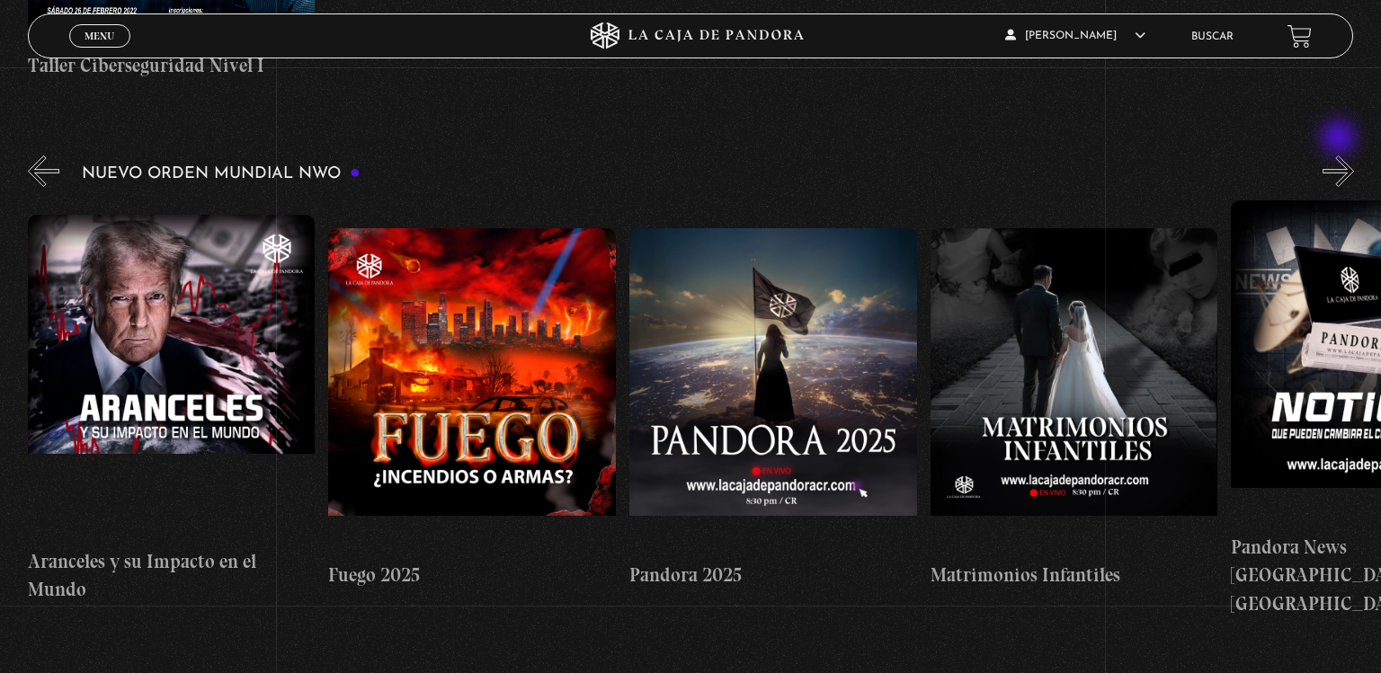
click at [1340, 156] on button "»" at bounding box center [1337, 171] width 31 height 31
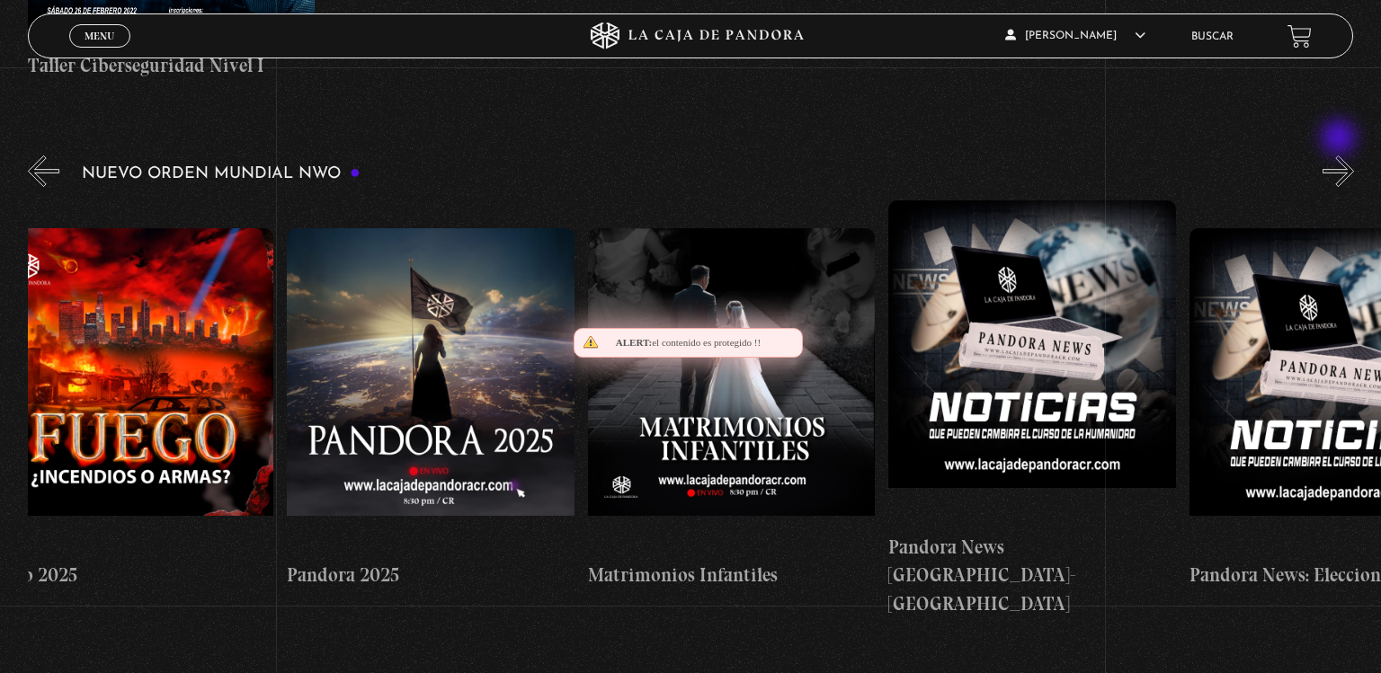
click at [1340, 156] on button "»" at bounding box center [1337, 171] width 31 height 31
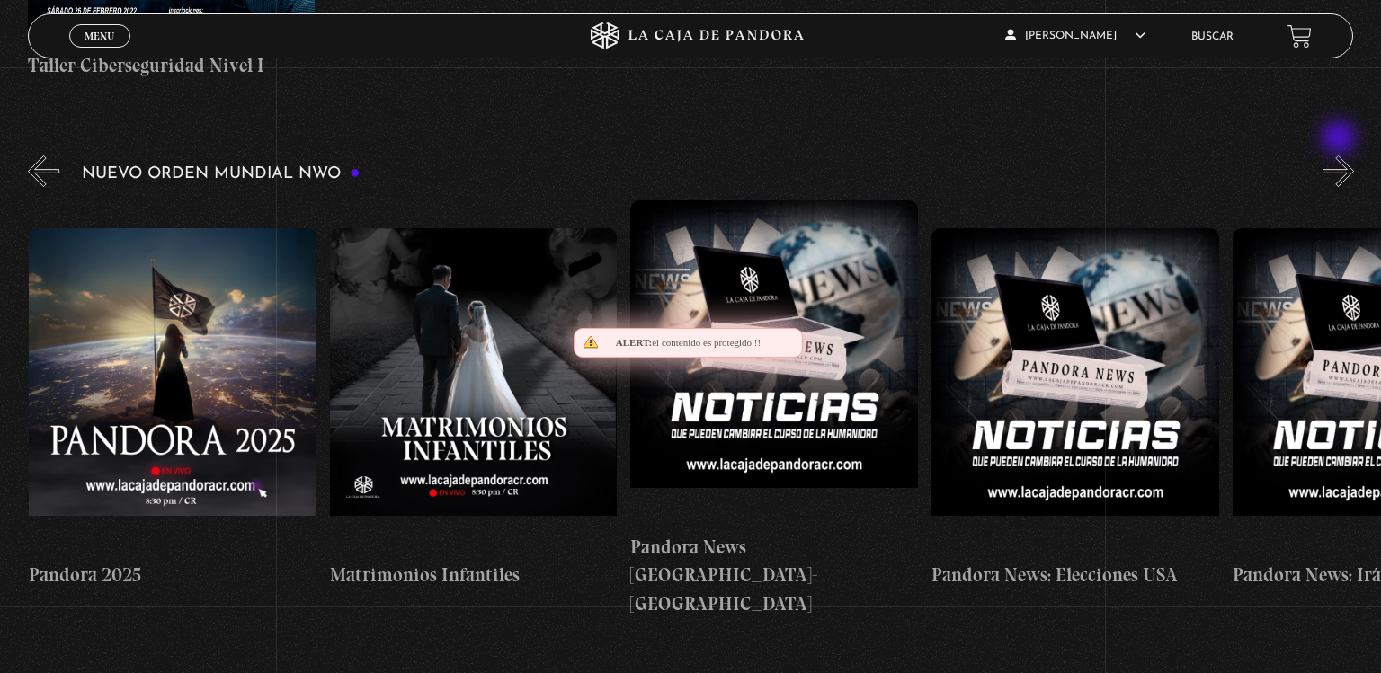
click at [1340, 156] on button "»" at bounding box center [1337, 171] width 31 height 31
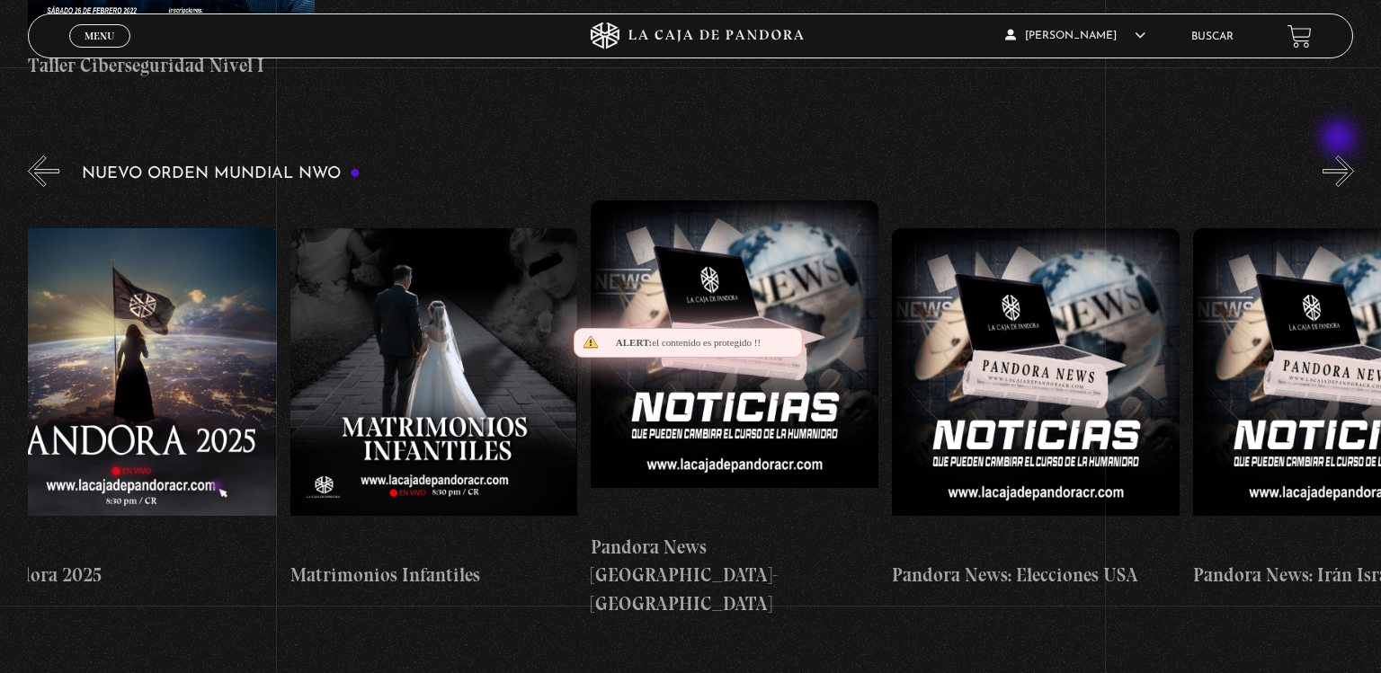
click at [1340, 156] on button "»" at bounding box center [1337, 171] width 31 height 31
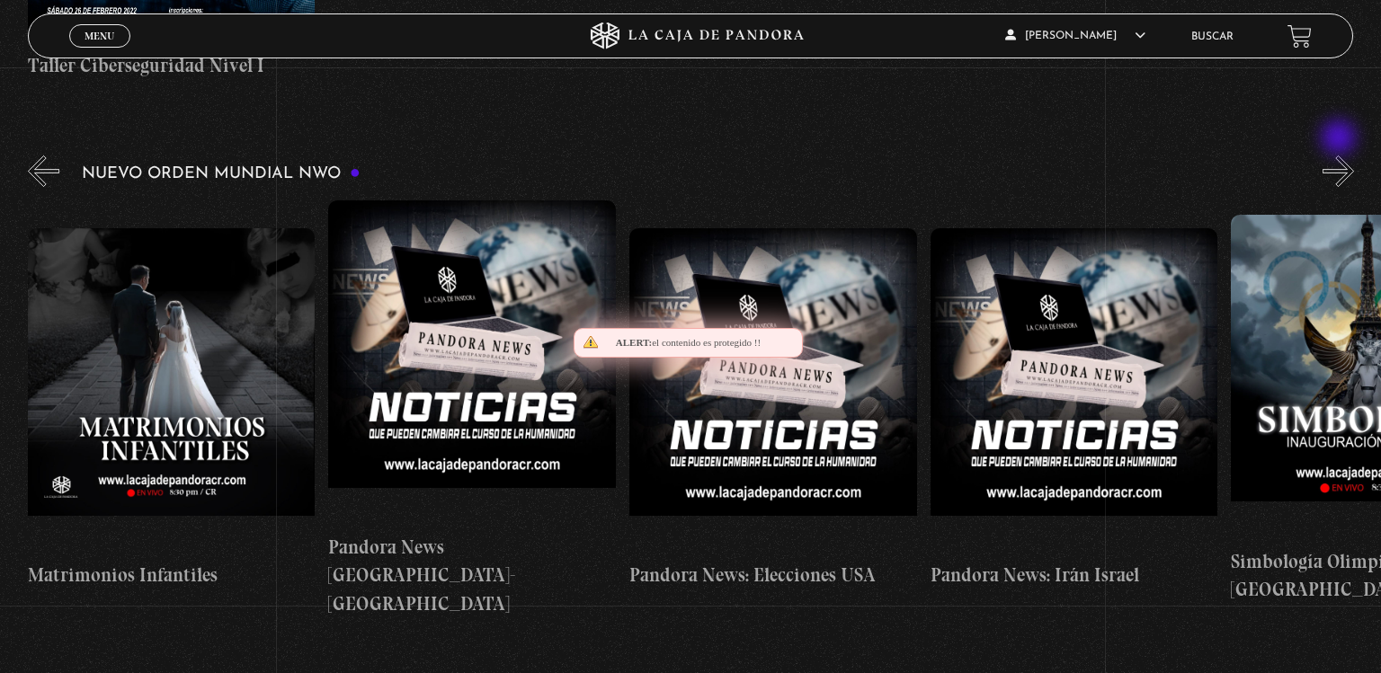
click at [1340, 156] on button "»" at bounding box center [1337, 171] width 31 height 31
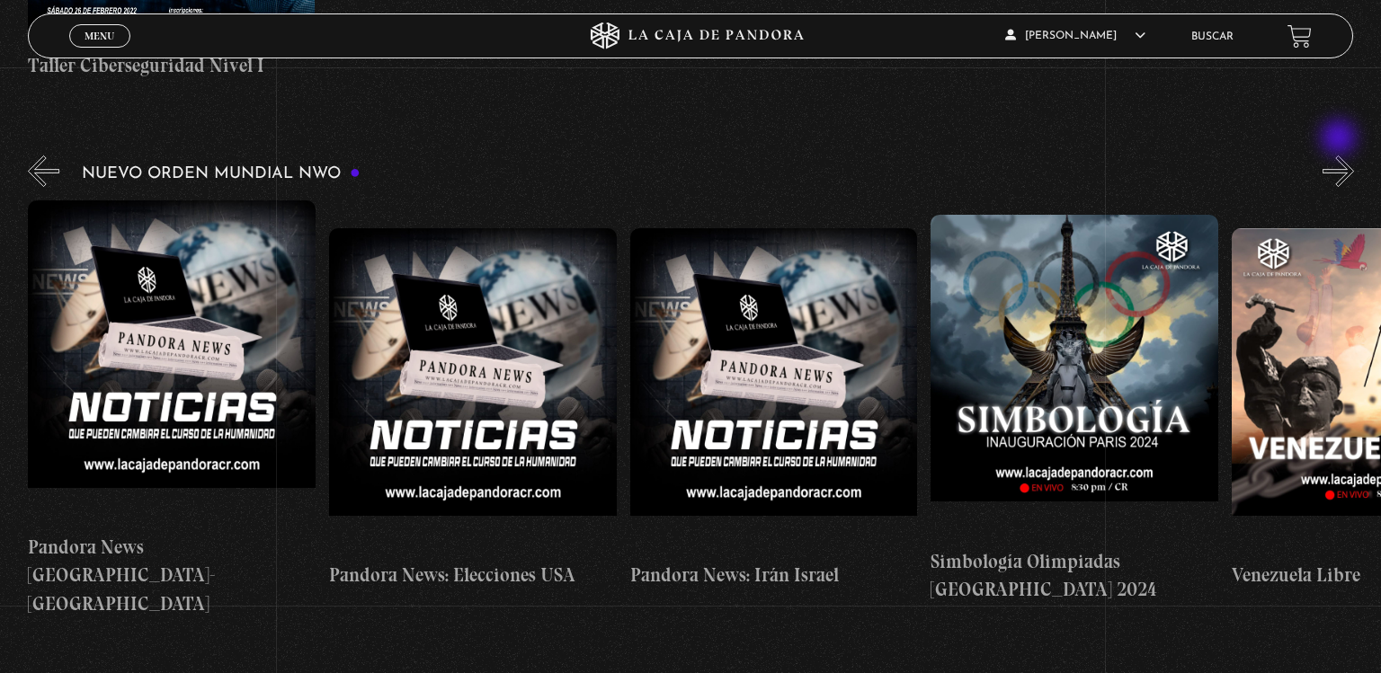
click at [1340, 156] on button "»" at bounding box center [1337, 171] width 31 height 31
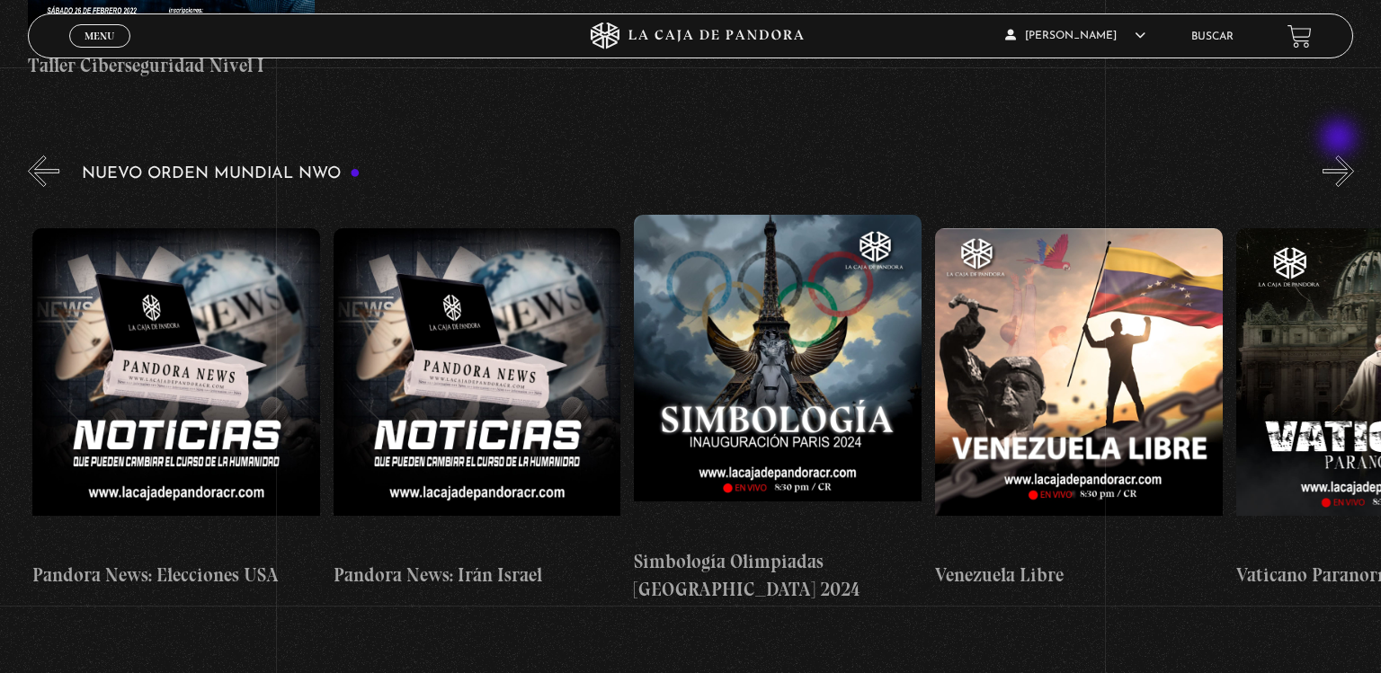
click at [1340, 156] on button "»" at bounding box center [1337, 171] width 31 height 31
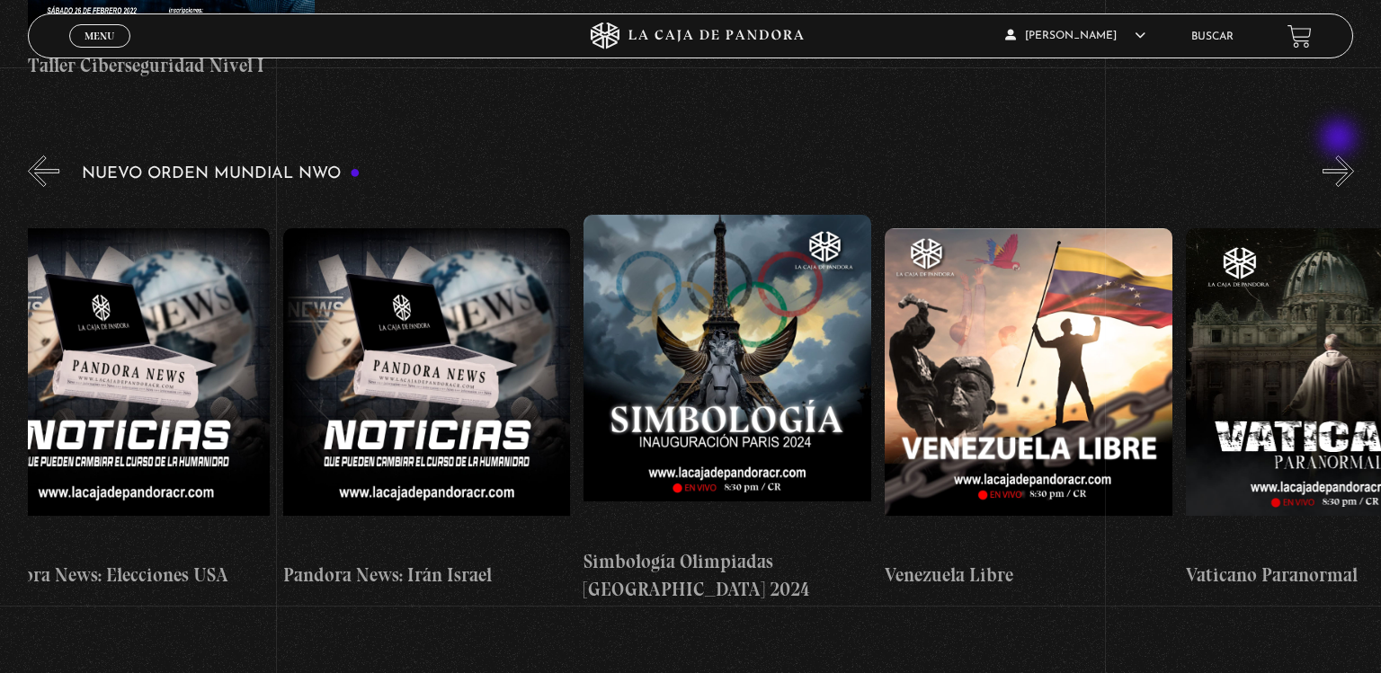
click at [1340, 156] on button "»" at bounding box center [1337, 171] width 31 height 31
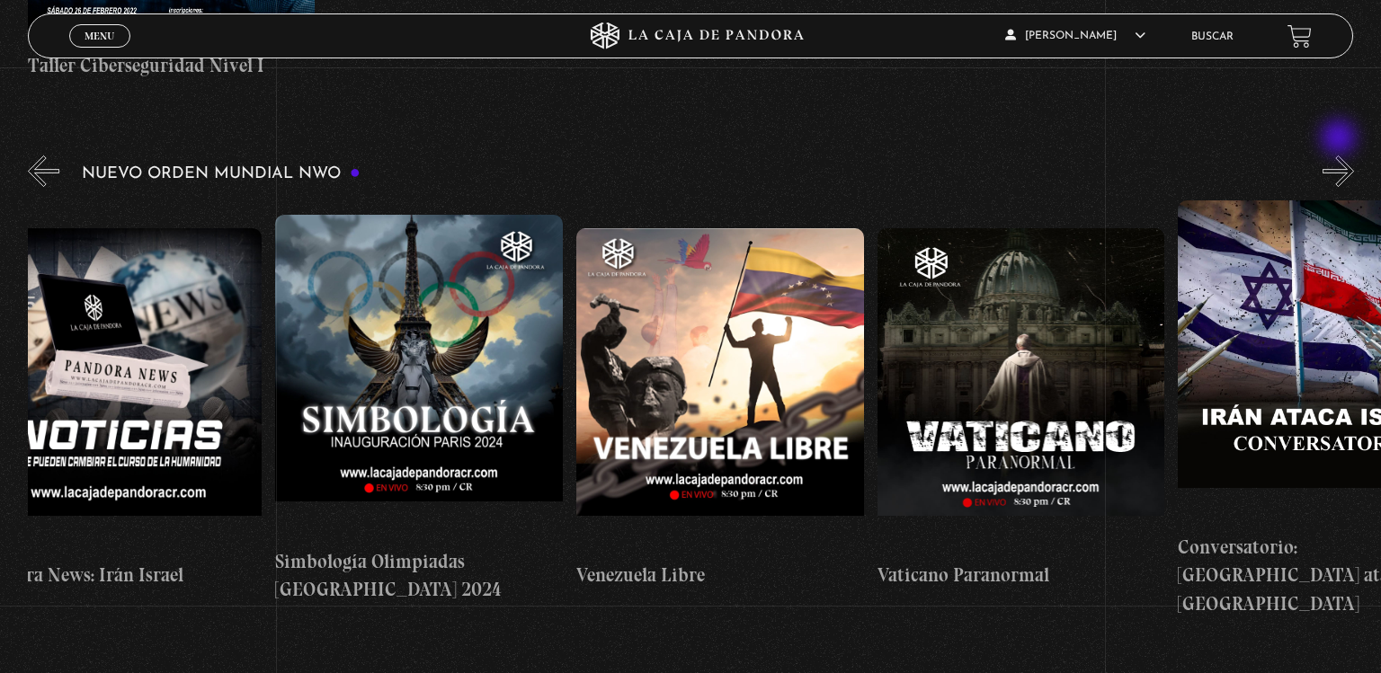
click at [1340, 156] on button "»" at bounding box center [1337, 171] width 31 height 31
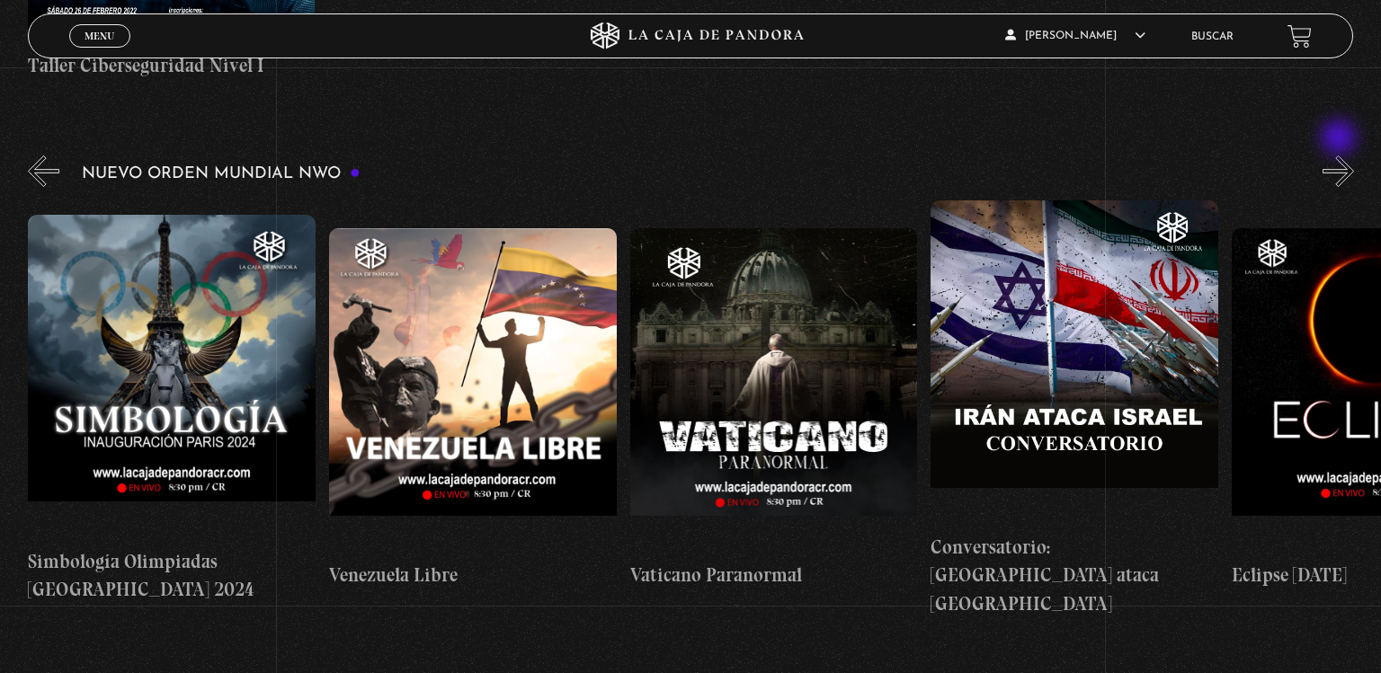
click at [1340, 156] on button "»" at bounding box center [1337, 171] width 31 height 31
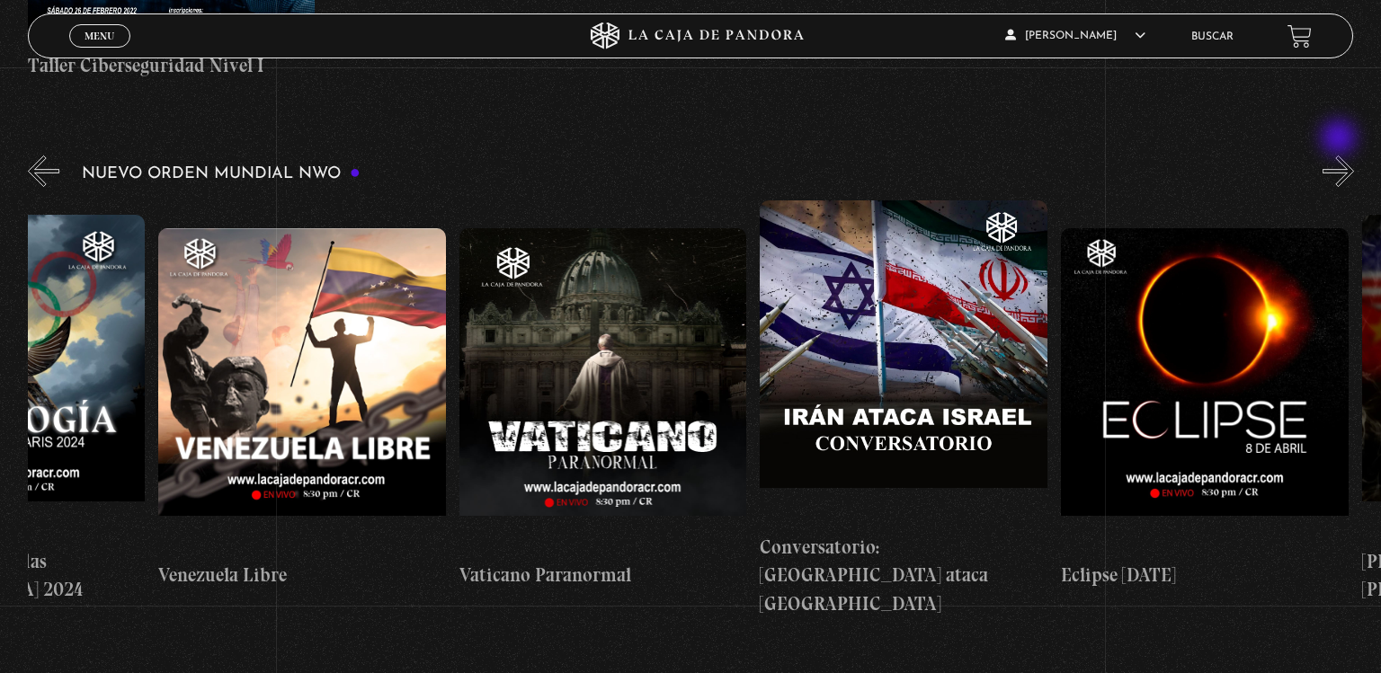
click at [1340, 156] on button "»" at bounding box center [1337, 171] width 31 height 31
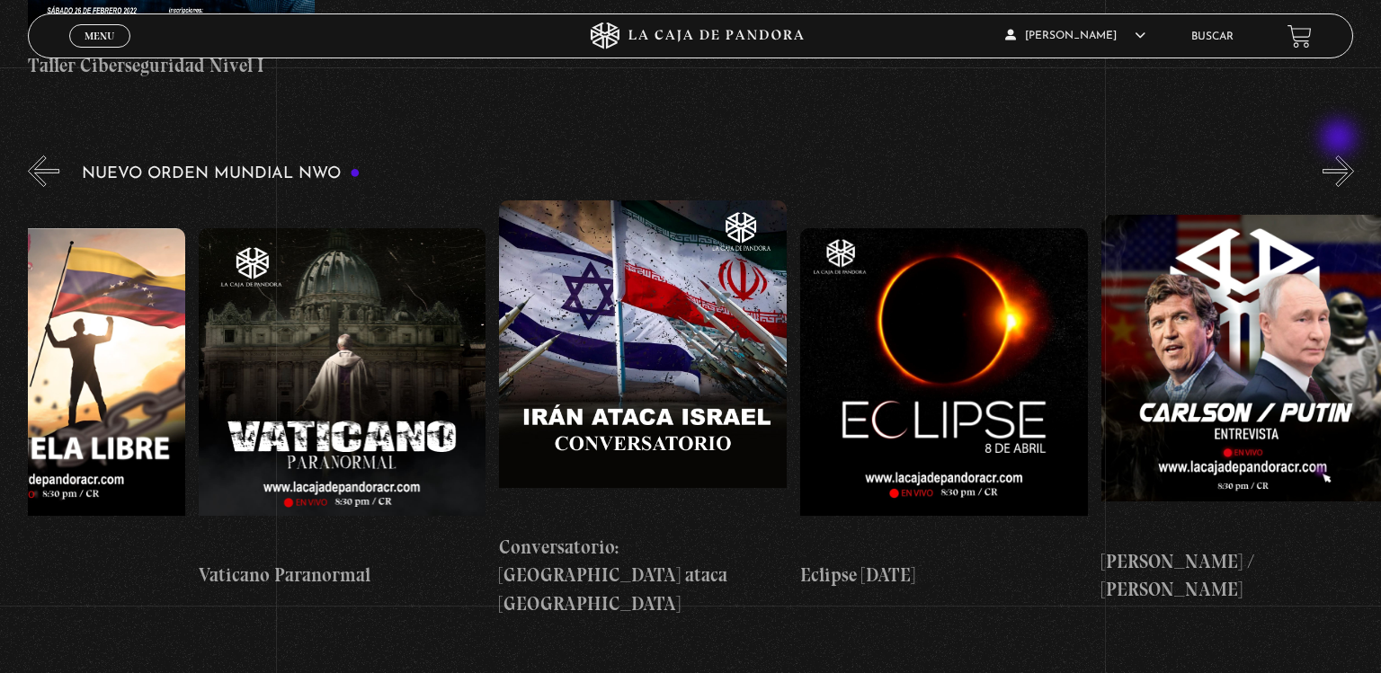
click at [1340, 156] on button "»" at bounding box center [1337, 171] width 31 height 31
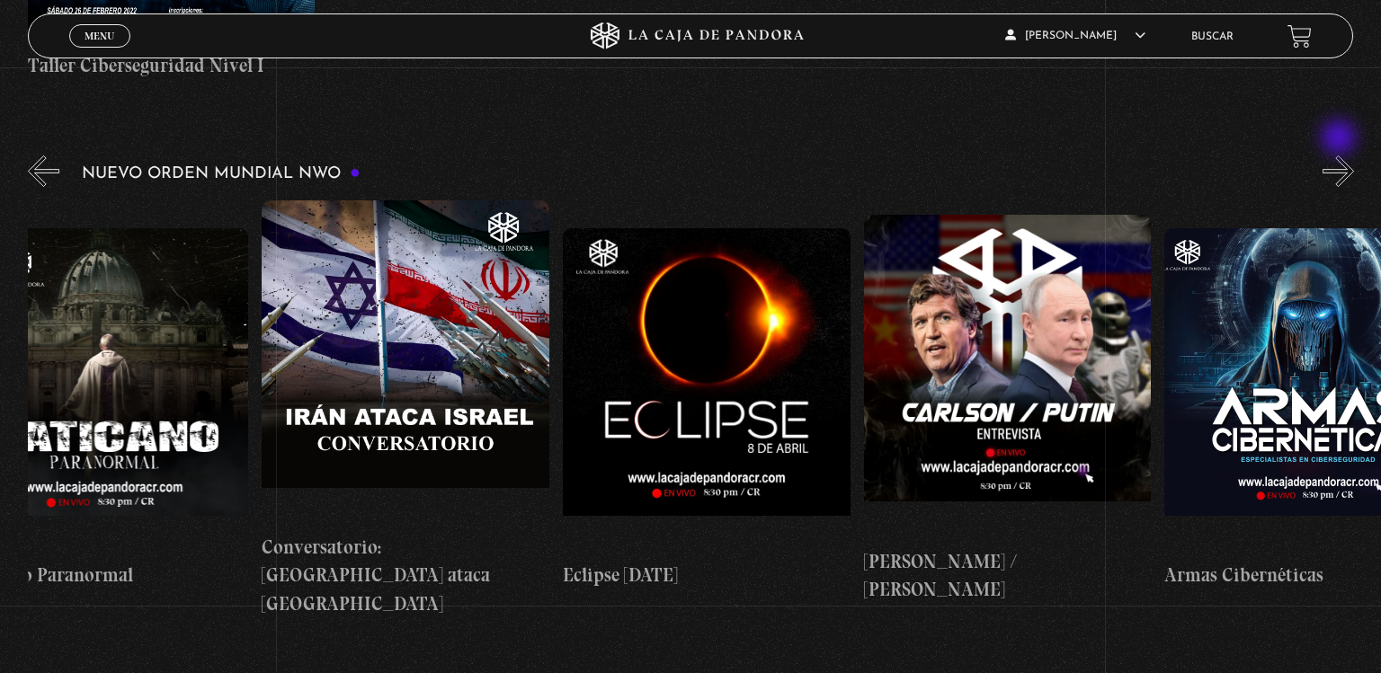
click at [1340, 156] on button "»" at bounding box center [1337, 171] width 31 height 31
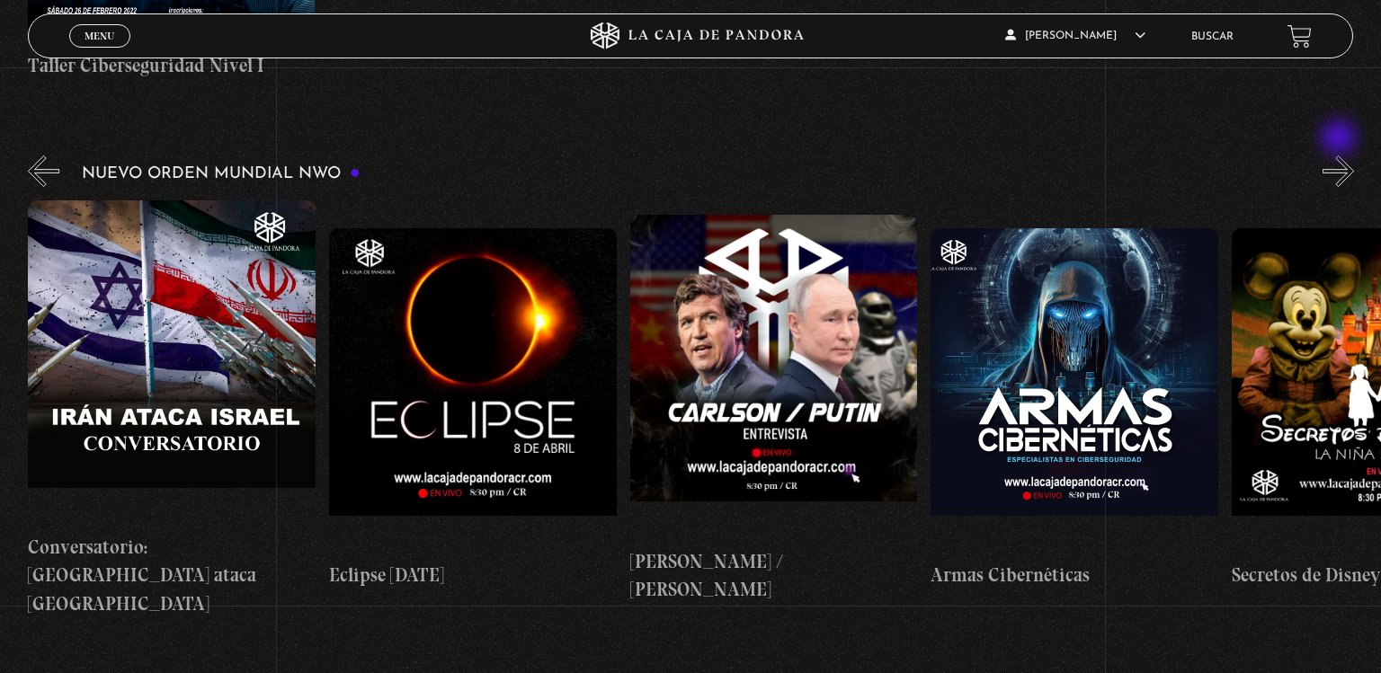
scroll to position [0, 4813]
click at [1340, 156] on button "»" at bounding box center [1337, 171] width 31 height 31
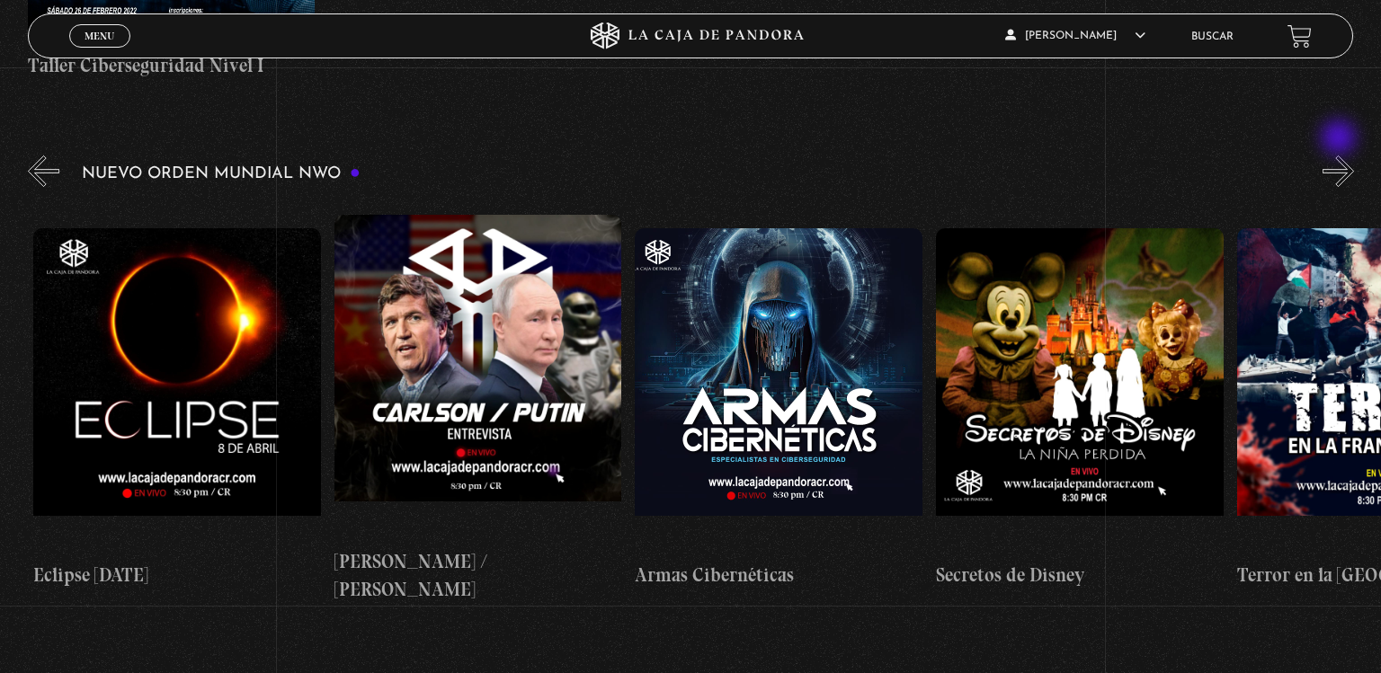
click at [1340, 156] on button "»" at bounding box center [1337, 171] width 31 height 31
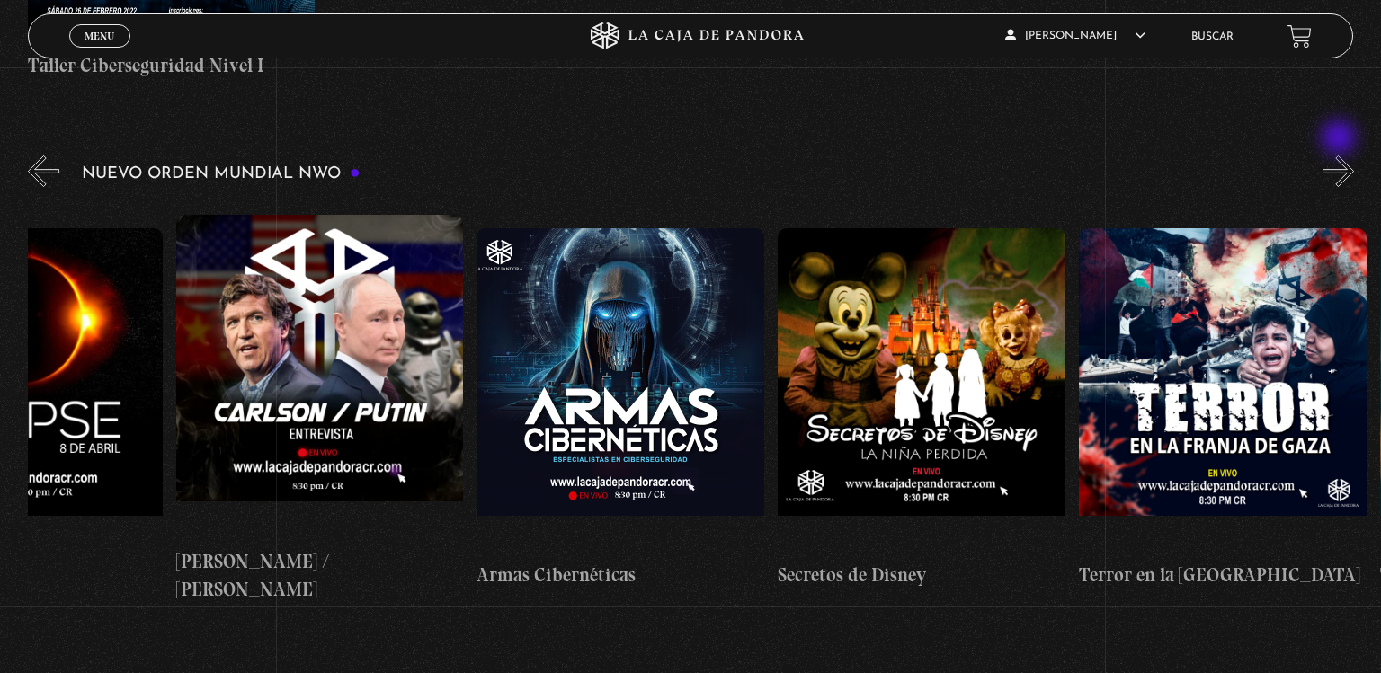
click at [1340, 156] on button "»" at bounding box center [1337, 171] width 31 height 31
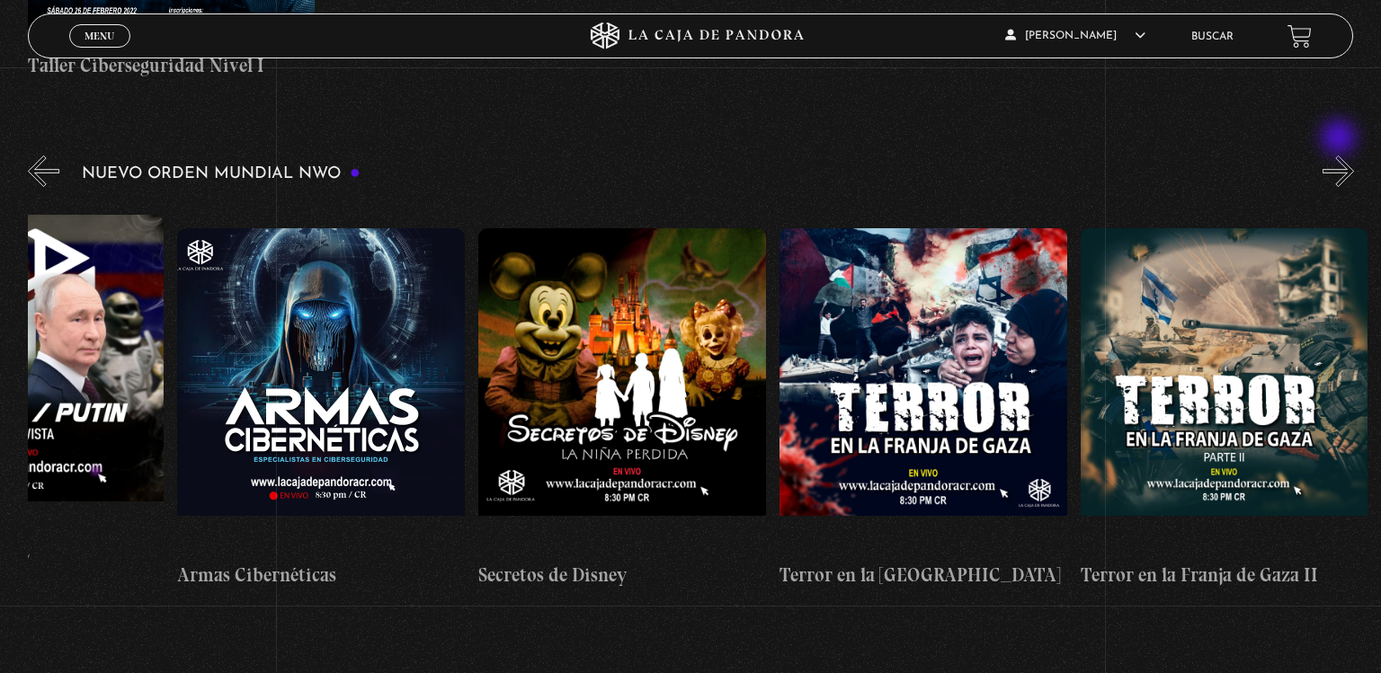
click at [1340, 156] on button "»" at bounding box center [1337, 171] width 31 height 31
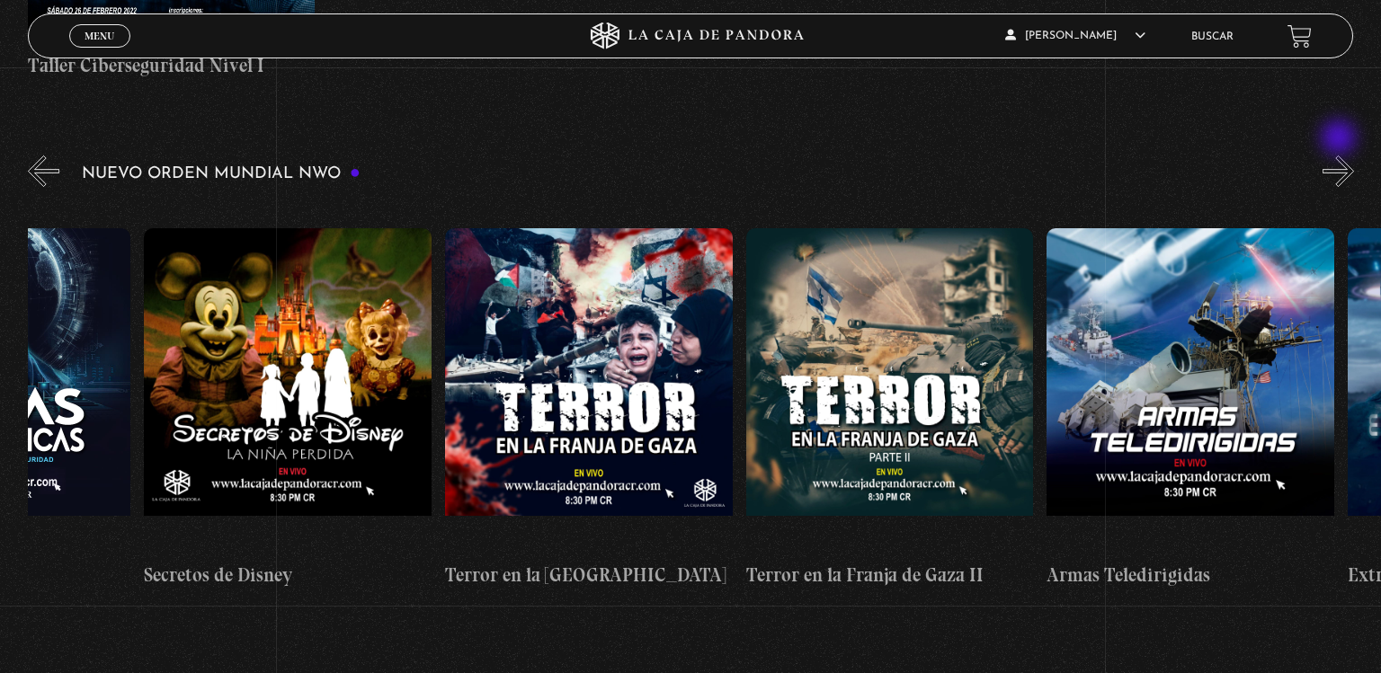
click at [1340, 156] on button "»" at bounding box center [1337, 171] width 31 height 31
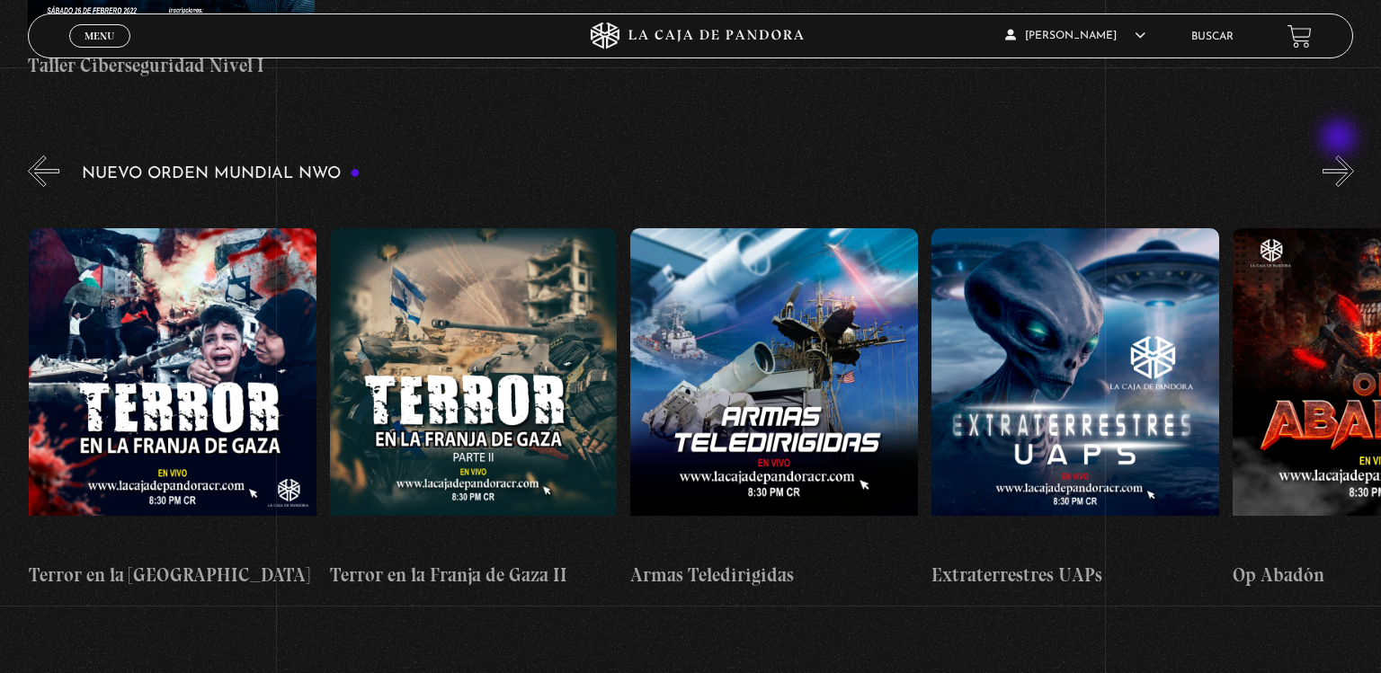
scroll to position [0, 6318]
click at [1182, 349] on figure at bounding box center [1074, 390] width 288 height 324
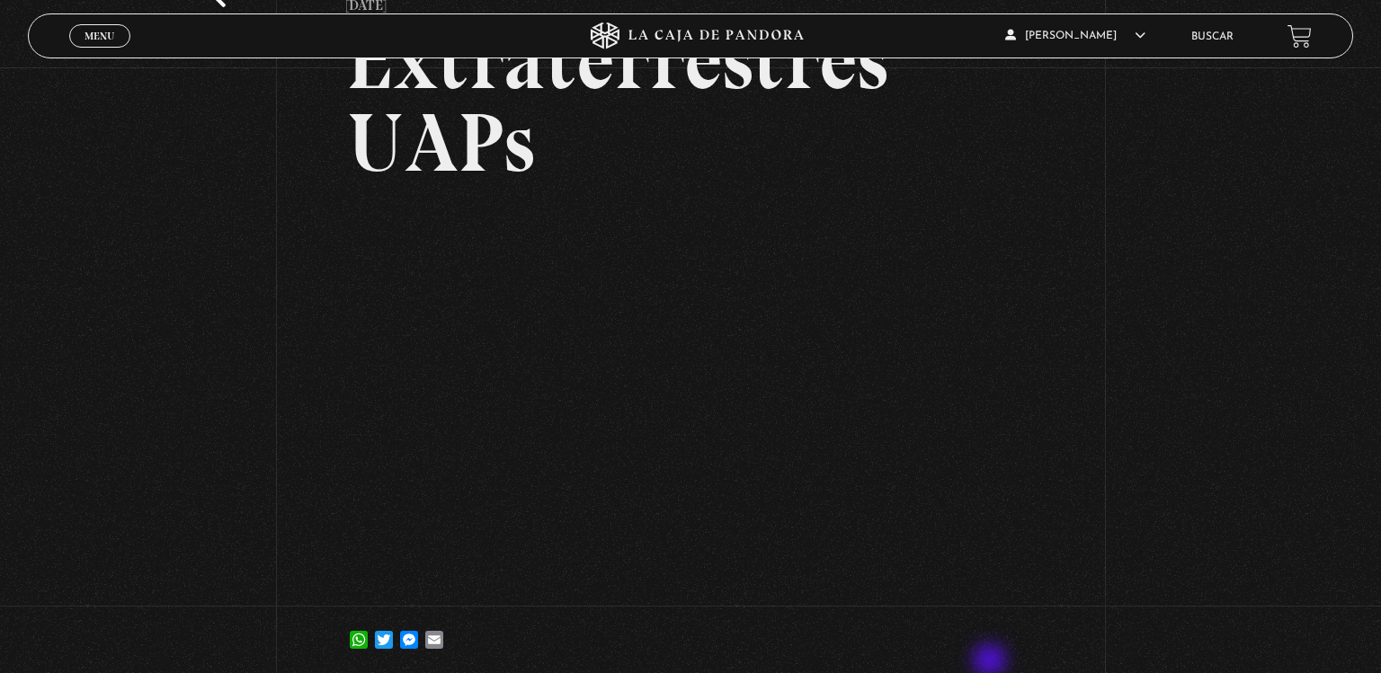
scroll to position [156, 0]
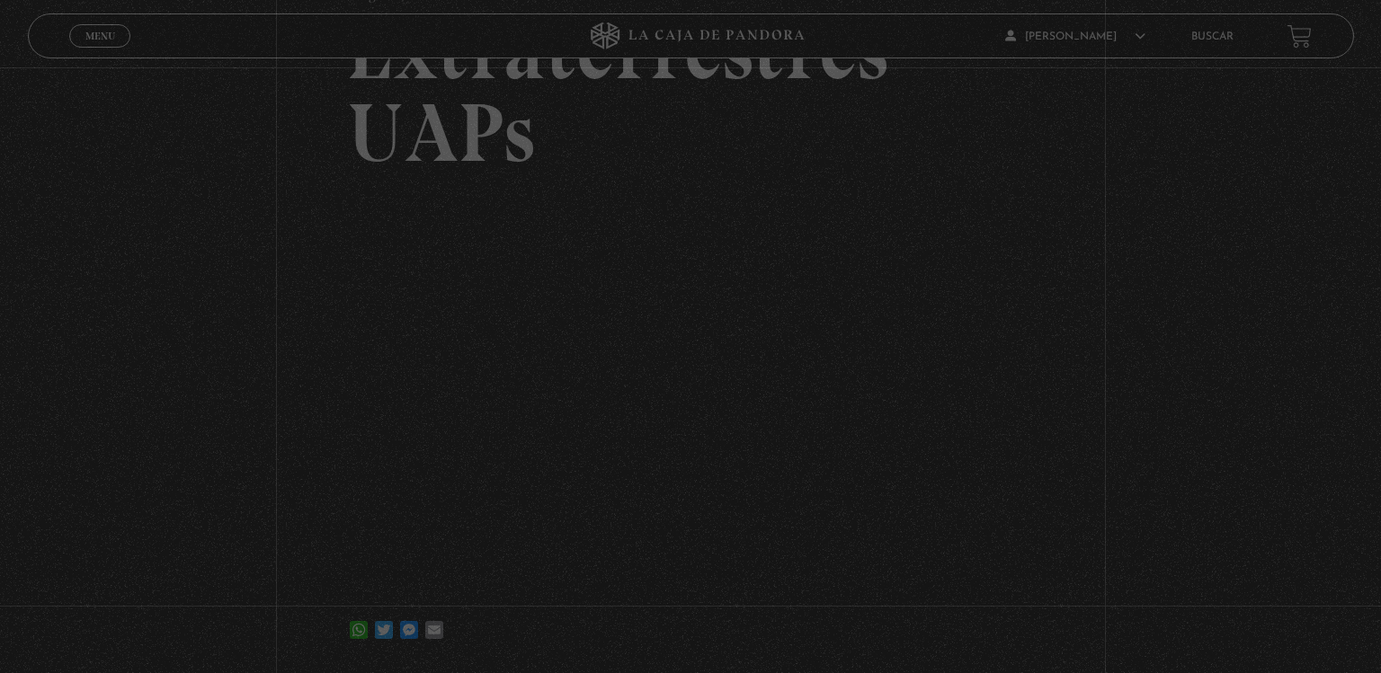
scroll to position [162, 0]
